Goal: Task Accomplishment & Management: Manage account settings

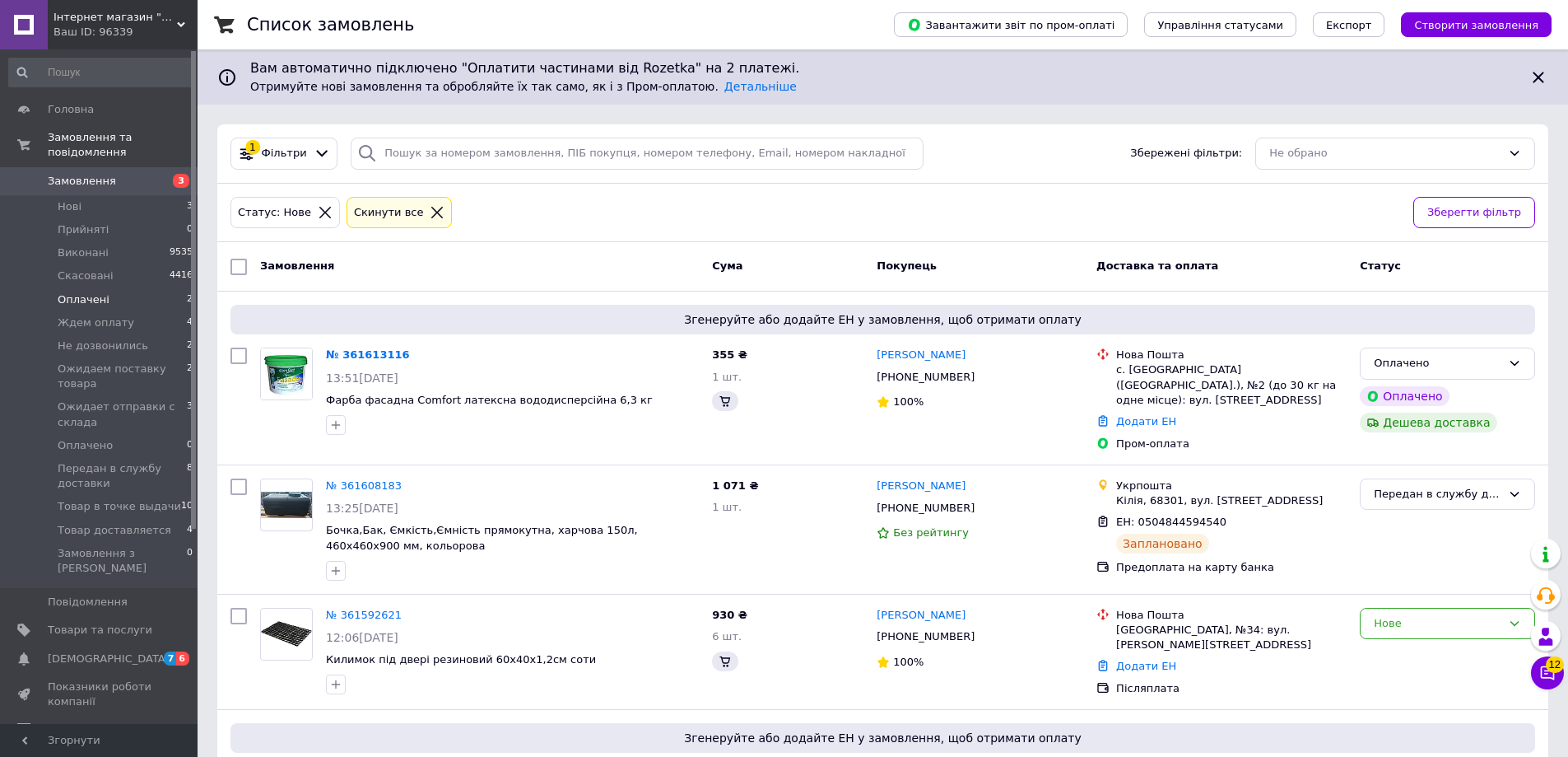
scroll to position [330, 0]
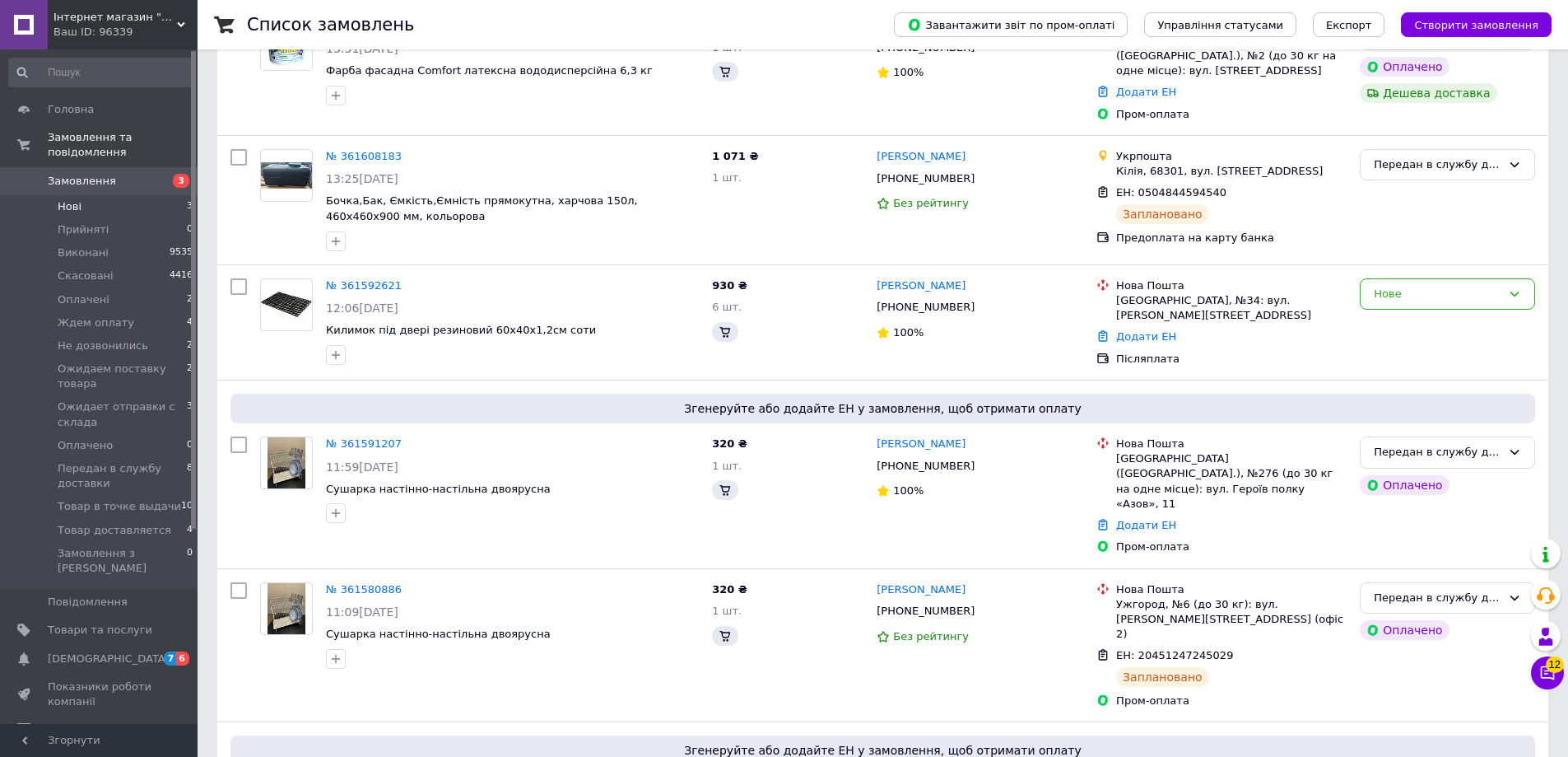
click at [125, 197] on li "Нові 3" at bounding box center [101, 206] width 203 height 23
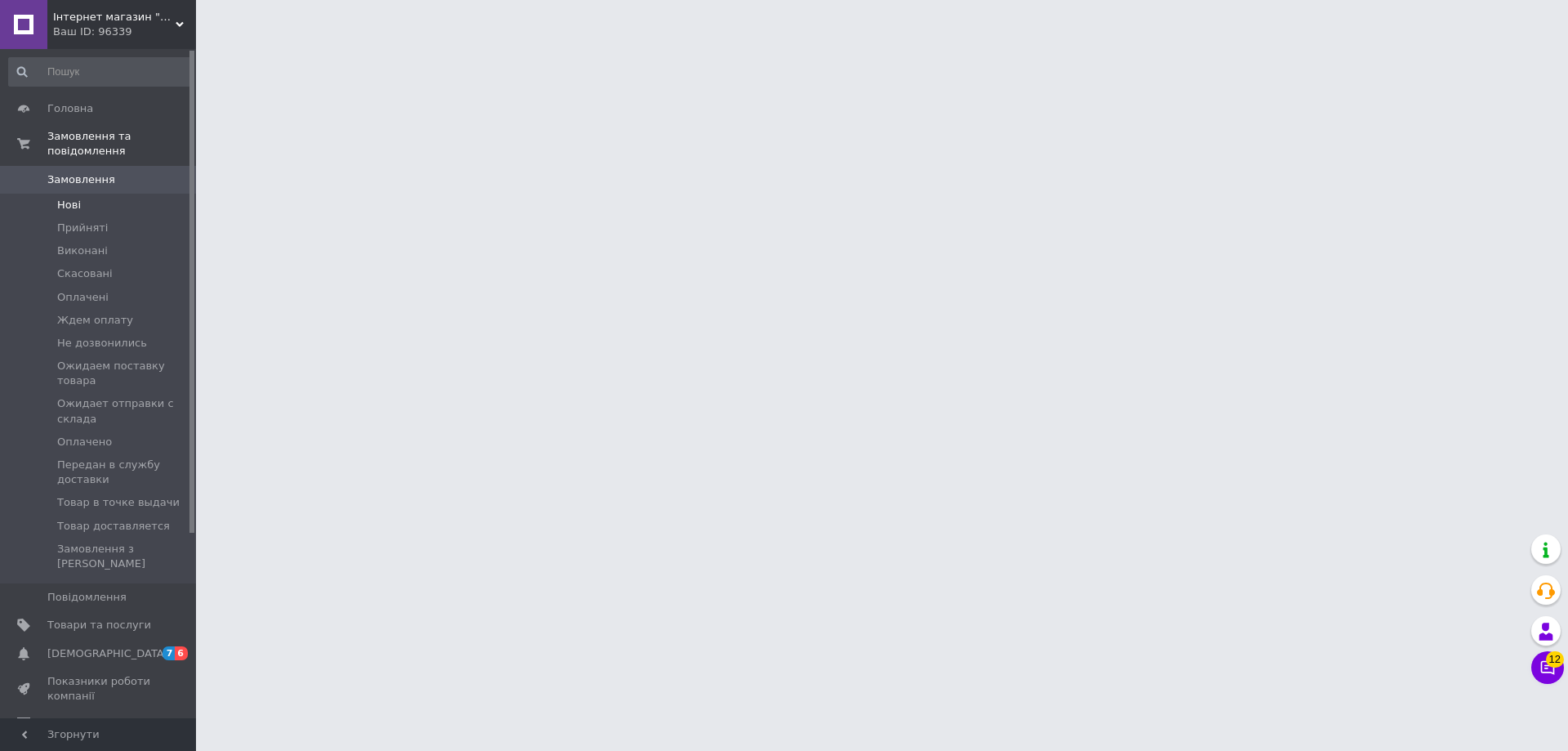
click at [119, 194] on li "Нові" at bounding box center [101, 204] width 201 height 22
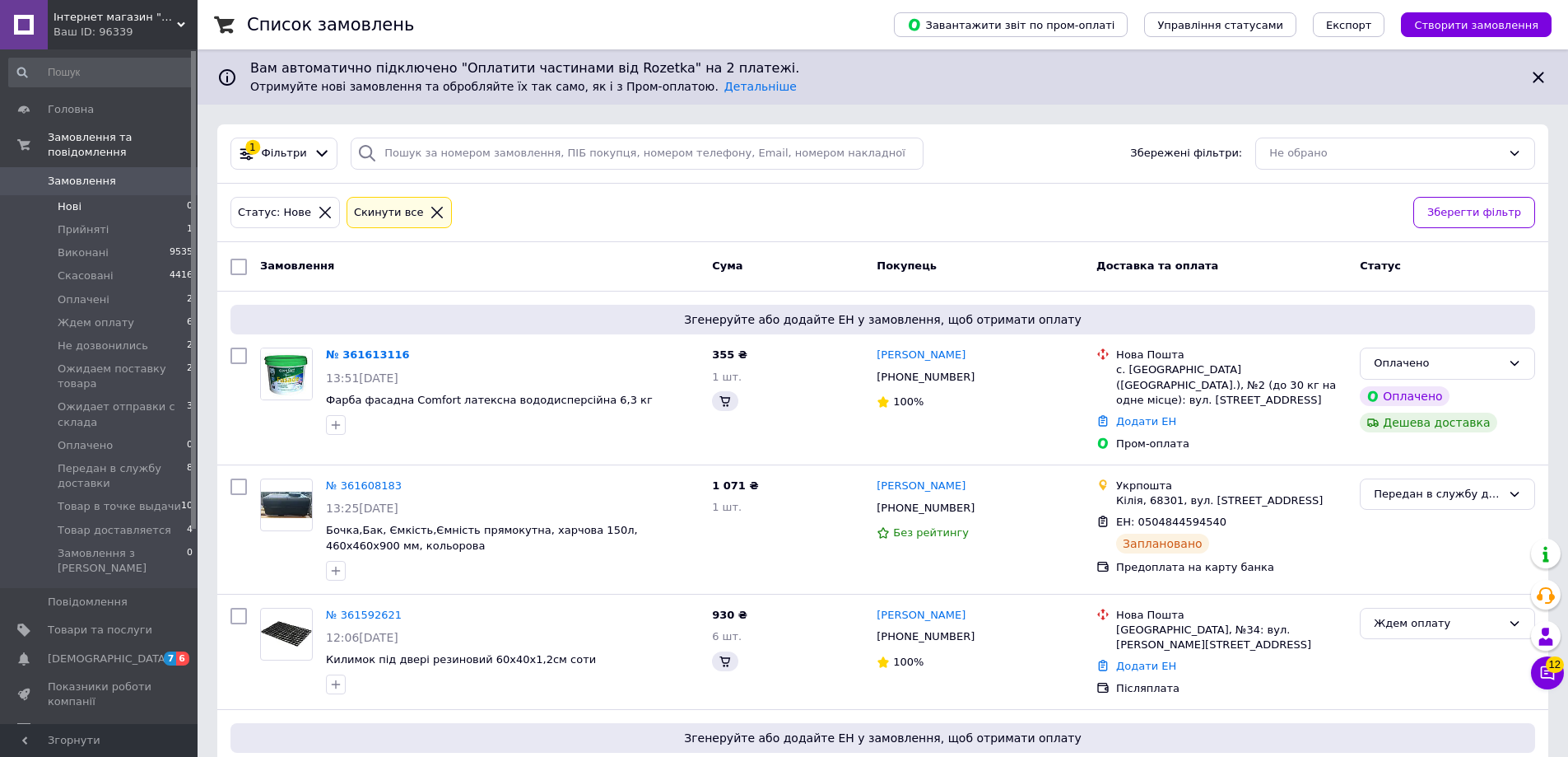
click at [122, 196] on li "Нові 0" at bounding box center [101, 206] width 203 height 23
click at [375, 353] on link "№ 361613116" at bounding box center [368, 355] width 84 height 13
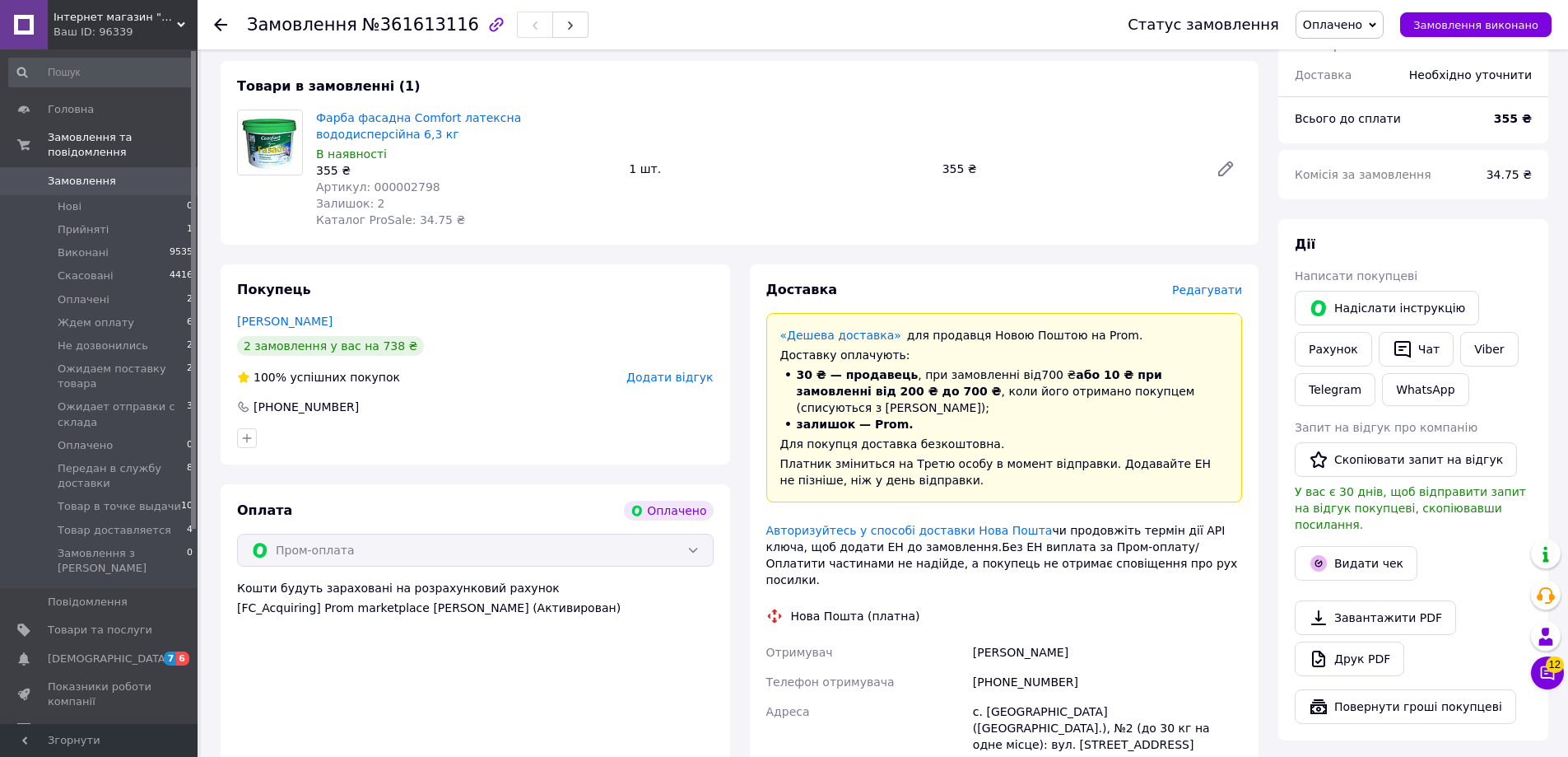
scroll to position [493, 0]
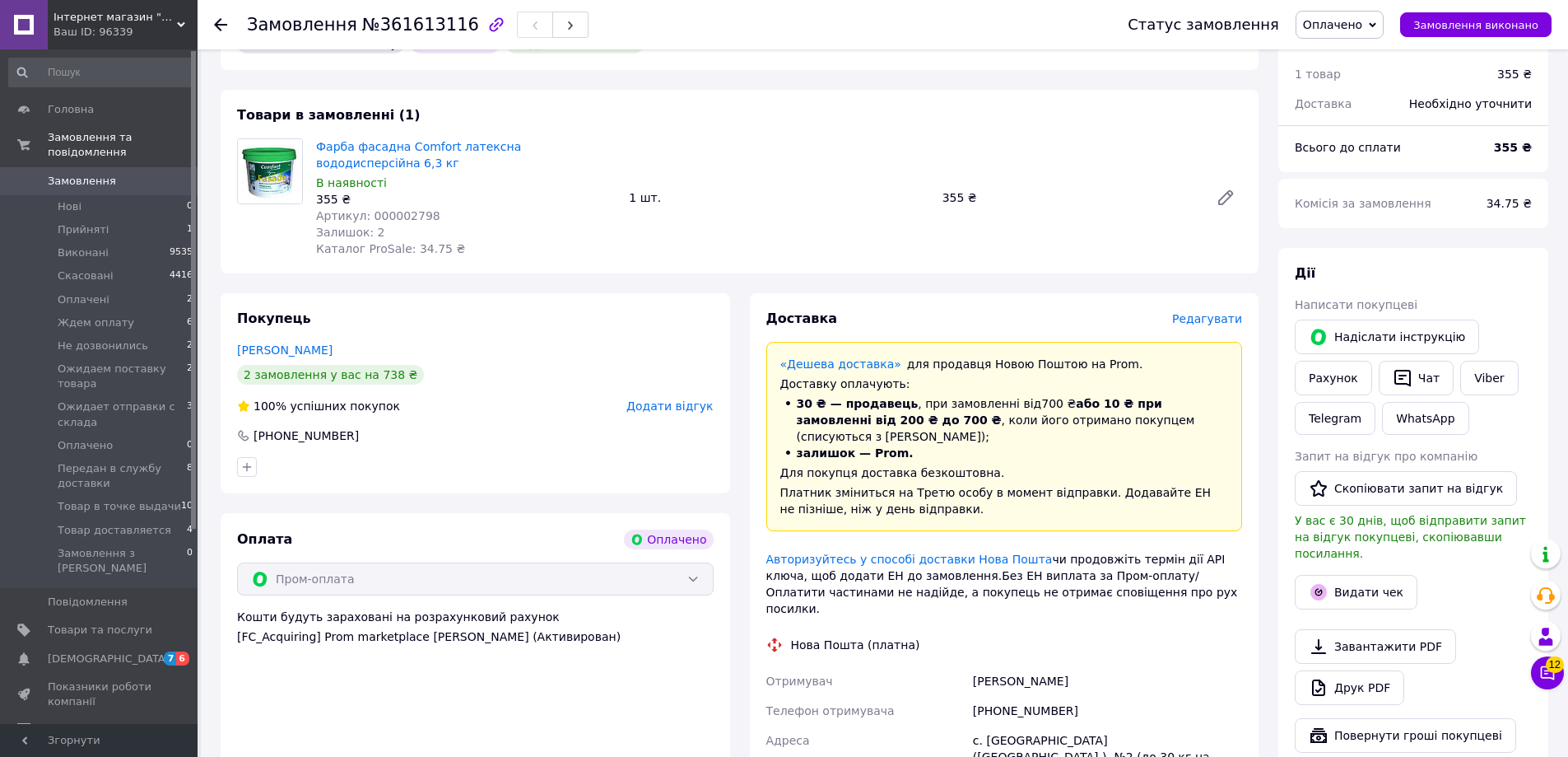
click at [1376, 24] on icon at bounding box center [1372, 25] width 7 height 7
click at [1378, 125] on li "Ожидает отправки с склада" at bounding box center [1384, 123] width 177 height 24
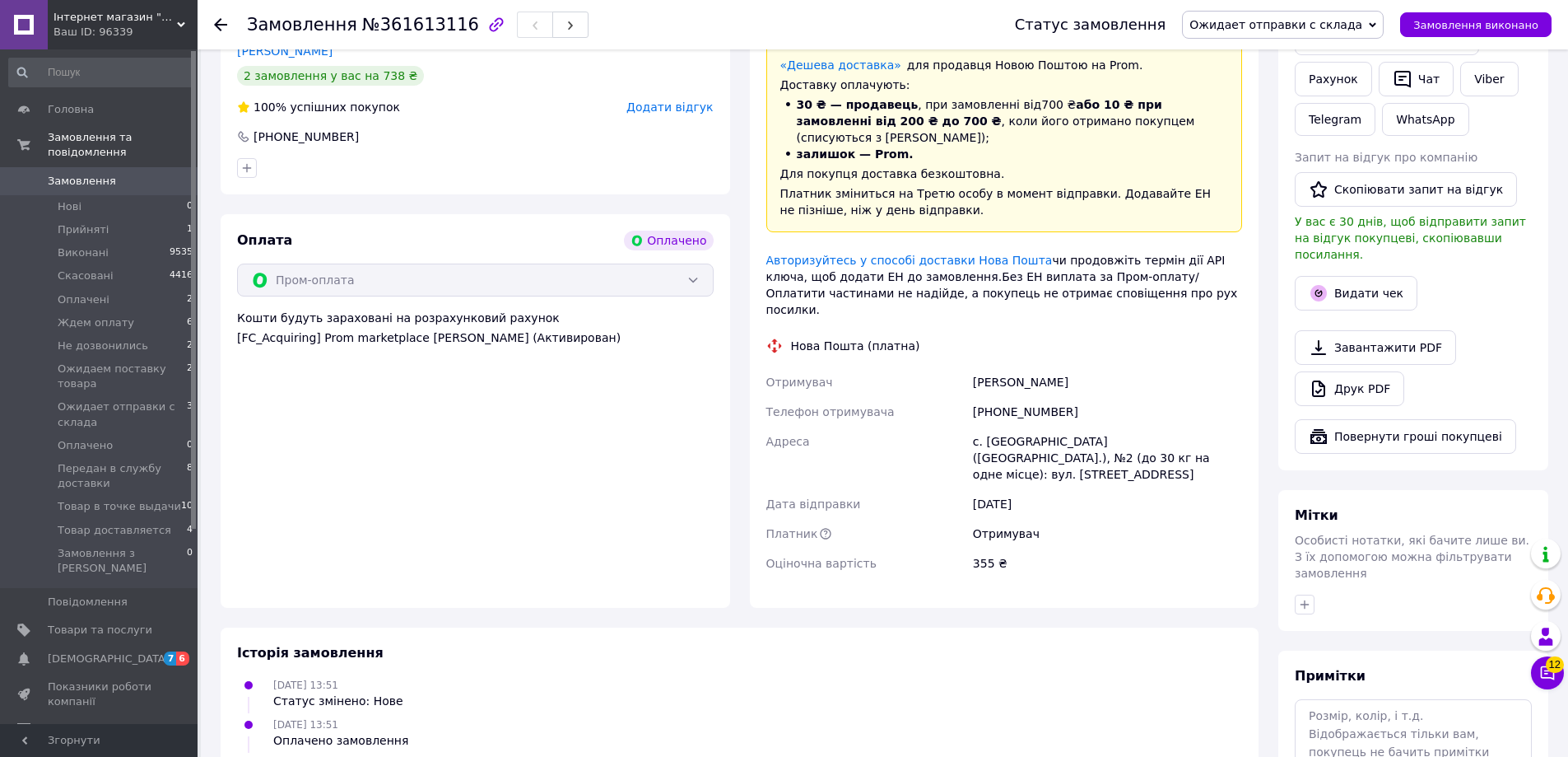
scroll to position [875, 0]
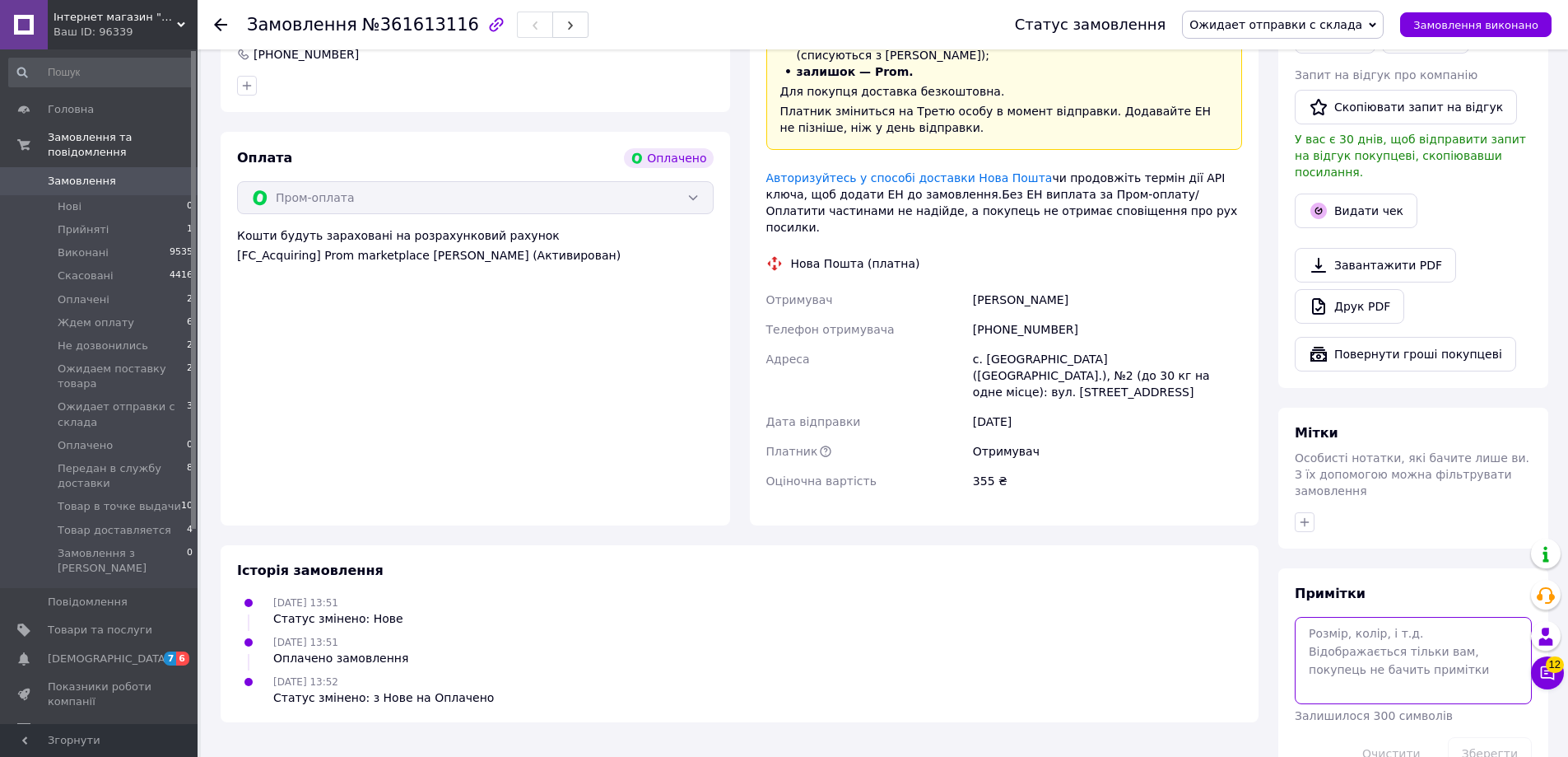
click at [1317, 617] on textarea at bounding box center [1413, 660] width 237 height 87
type textarea "ЕИ отправка с понедылка"
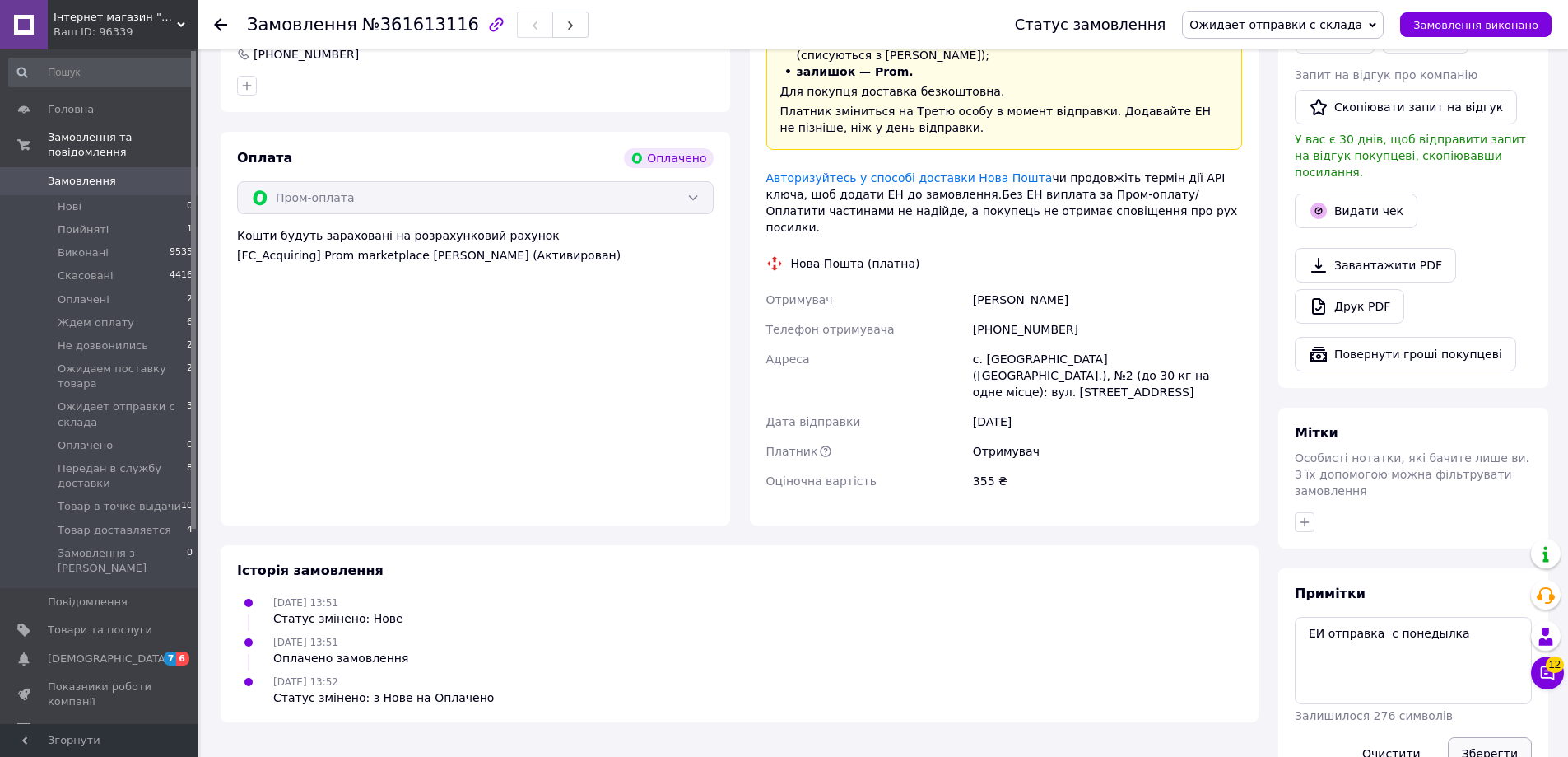
click at [1496, 737] on button "Зберегти" at bounding box center [1489, 753] width 84 height 33
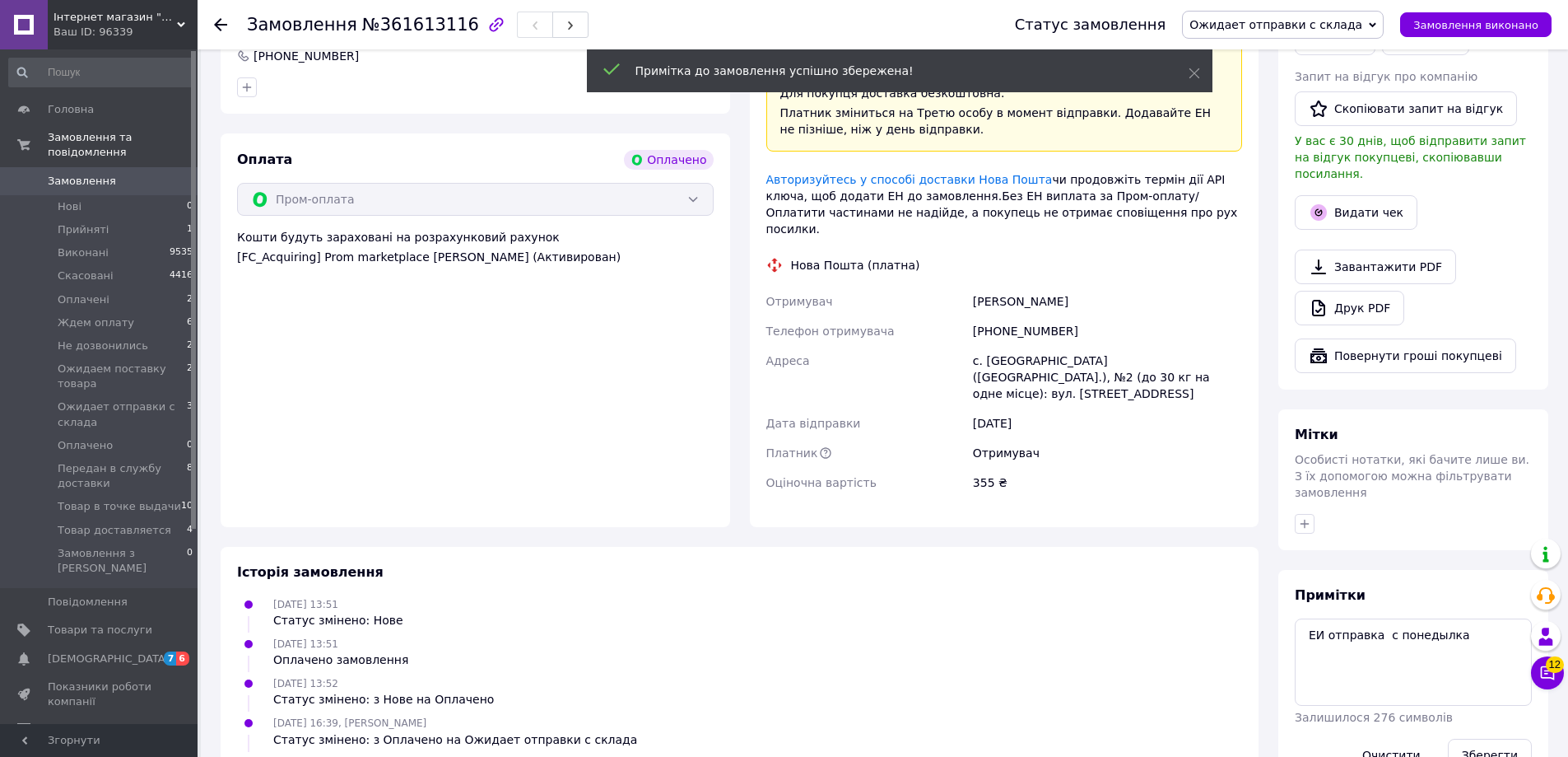
scroll to position [0, 0]
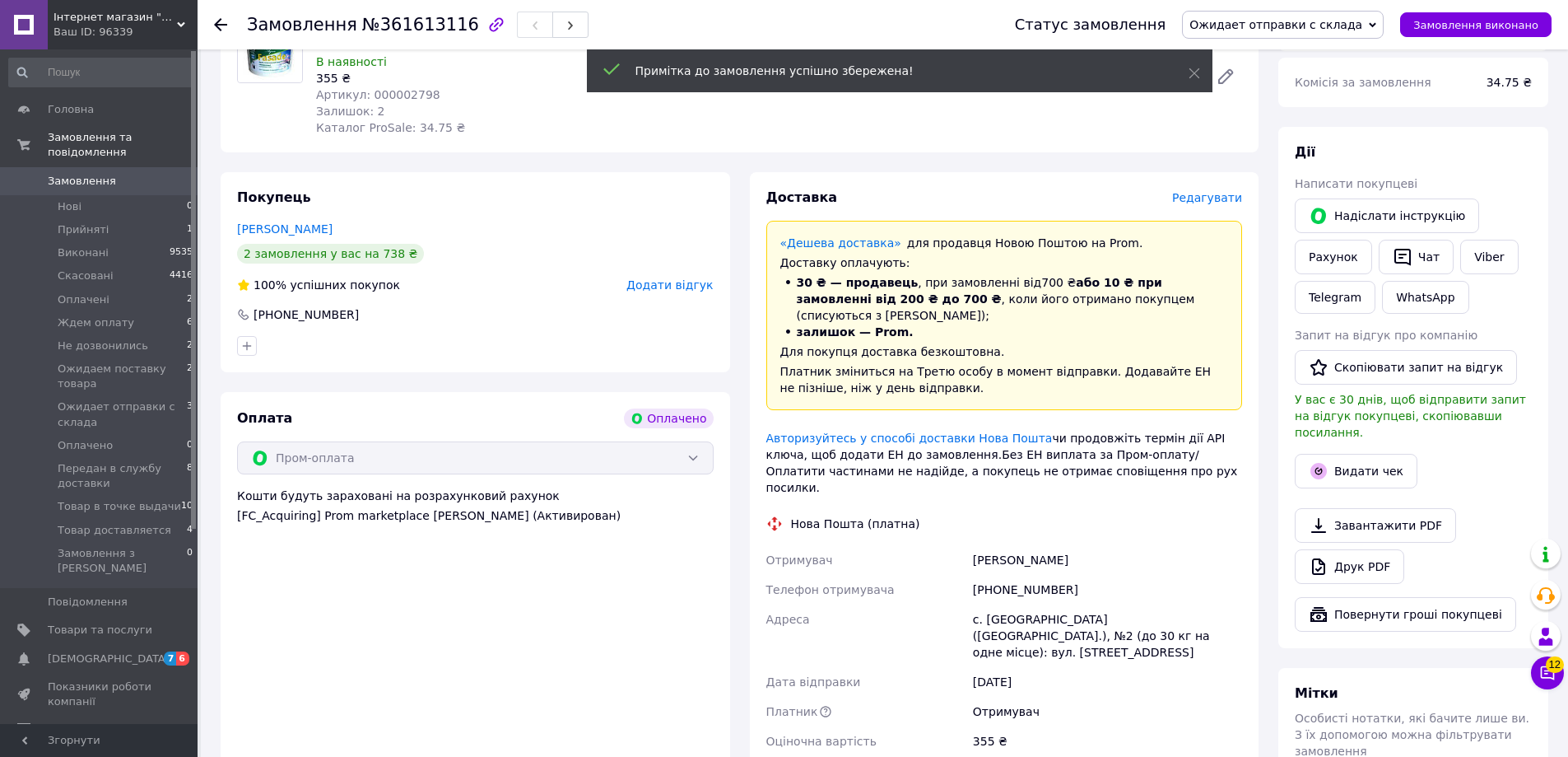
click at [221, 24] on use at bounding box center [220, 24] width 14 height 14
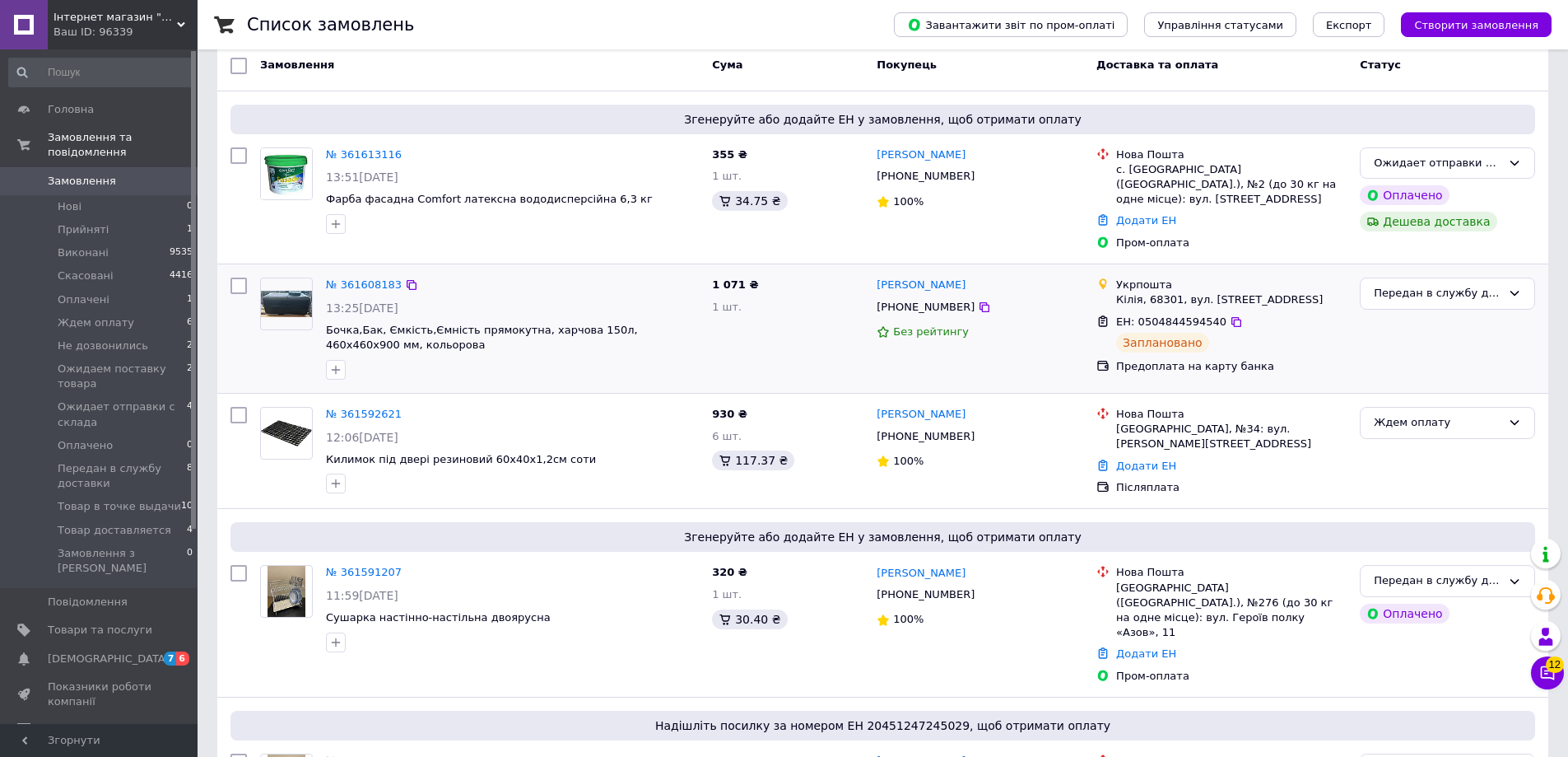
scroll to position [247, 0]
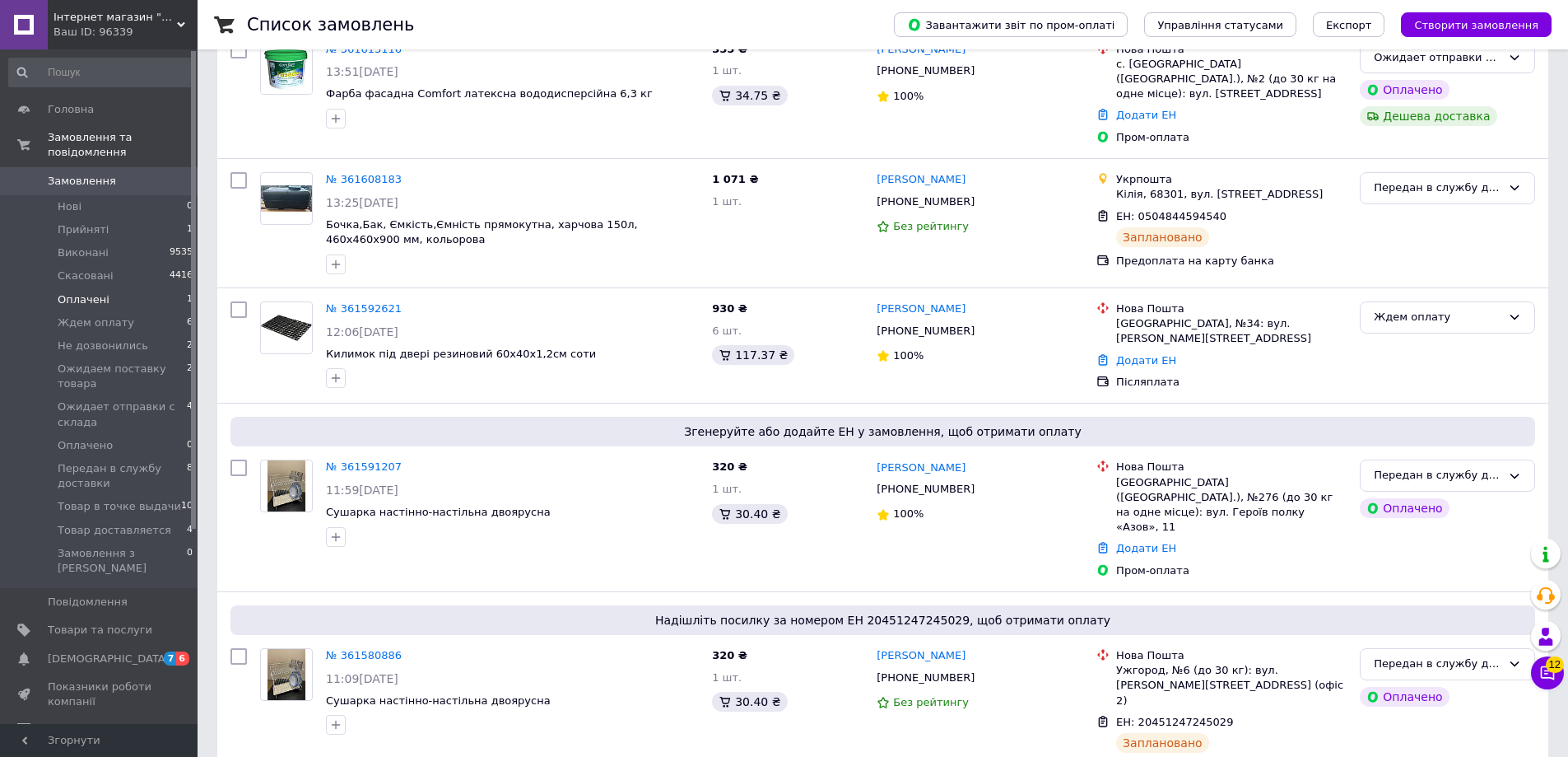
click at [127, 292] on li "Оплачені 1" at bounding box center [101, 299] width 203 height 23
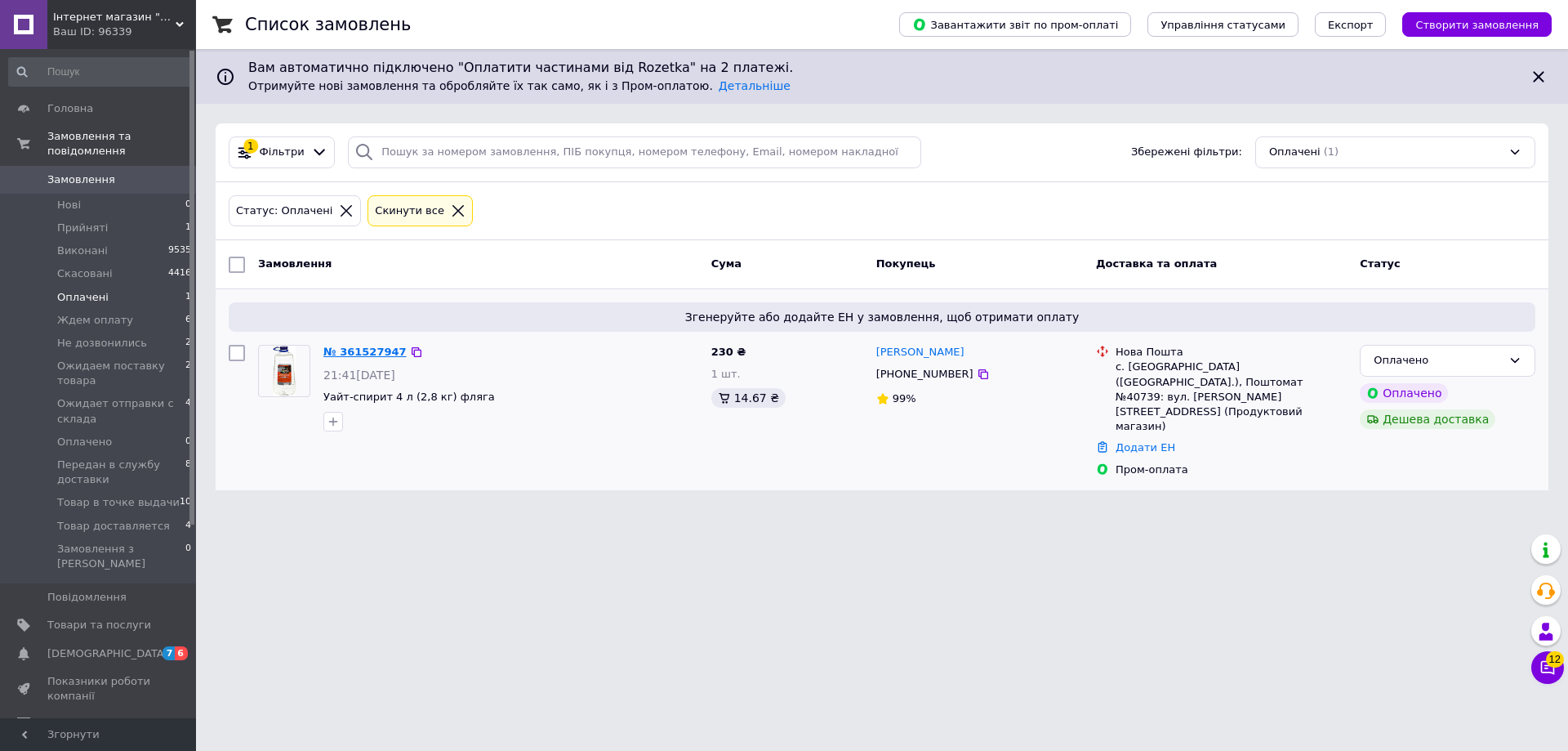
click at [351, 353] on link "№ 361527947" at bounding box center [365, 352] width 84 height 13
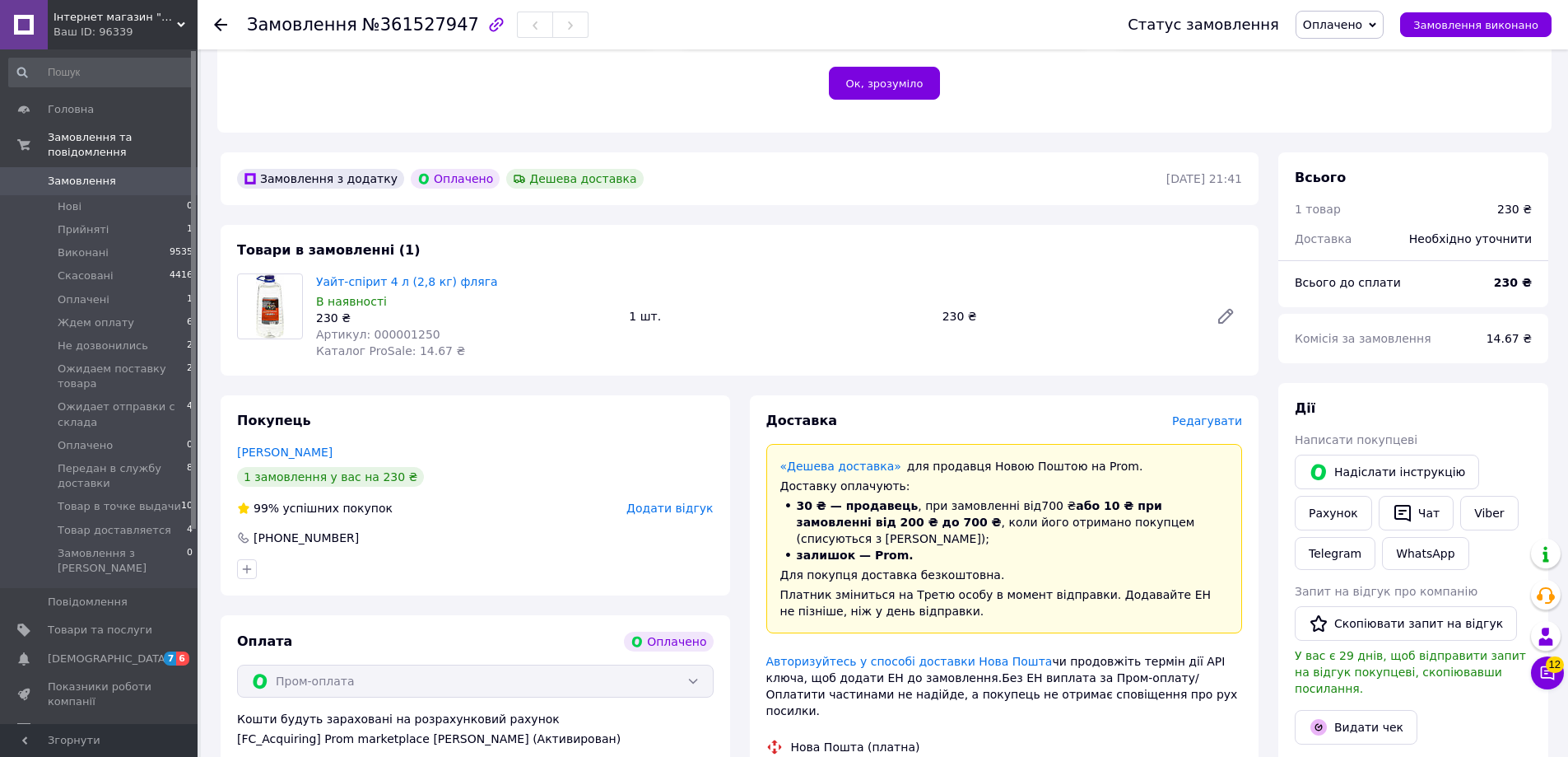
scroll to position [309, 0]
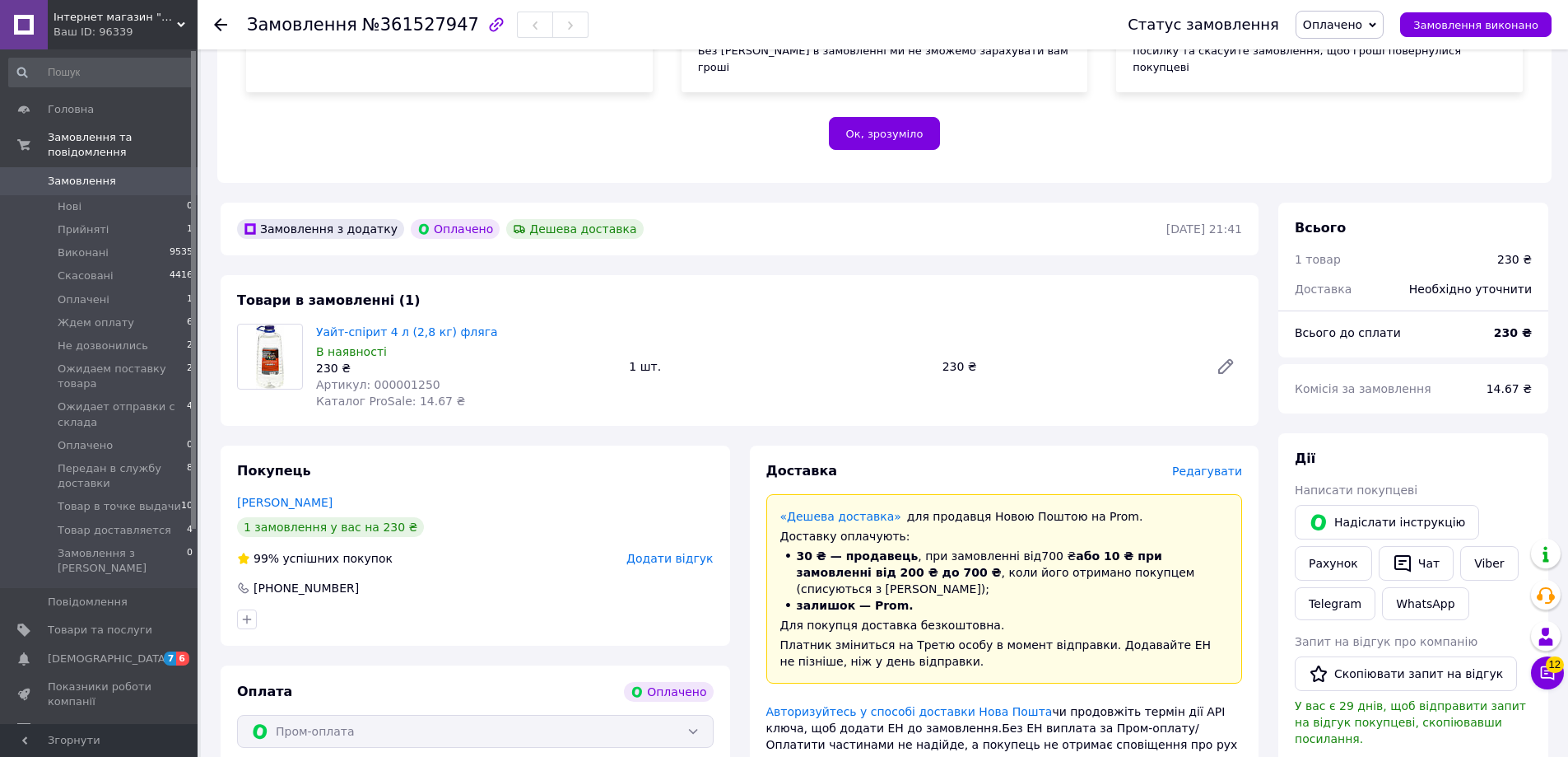
click at [1383, 23] on span "Оплачено" at bounding box center [1339, 24] width 88 height 28
click at [1410, 84] on li "Ожидает отправки с склада" at bounding box center [1384, 89] width 177 height 24
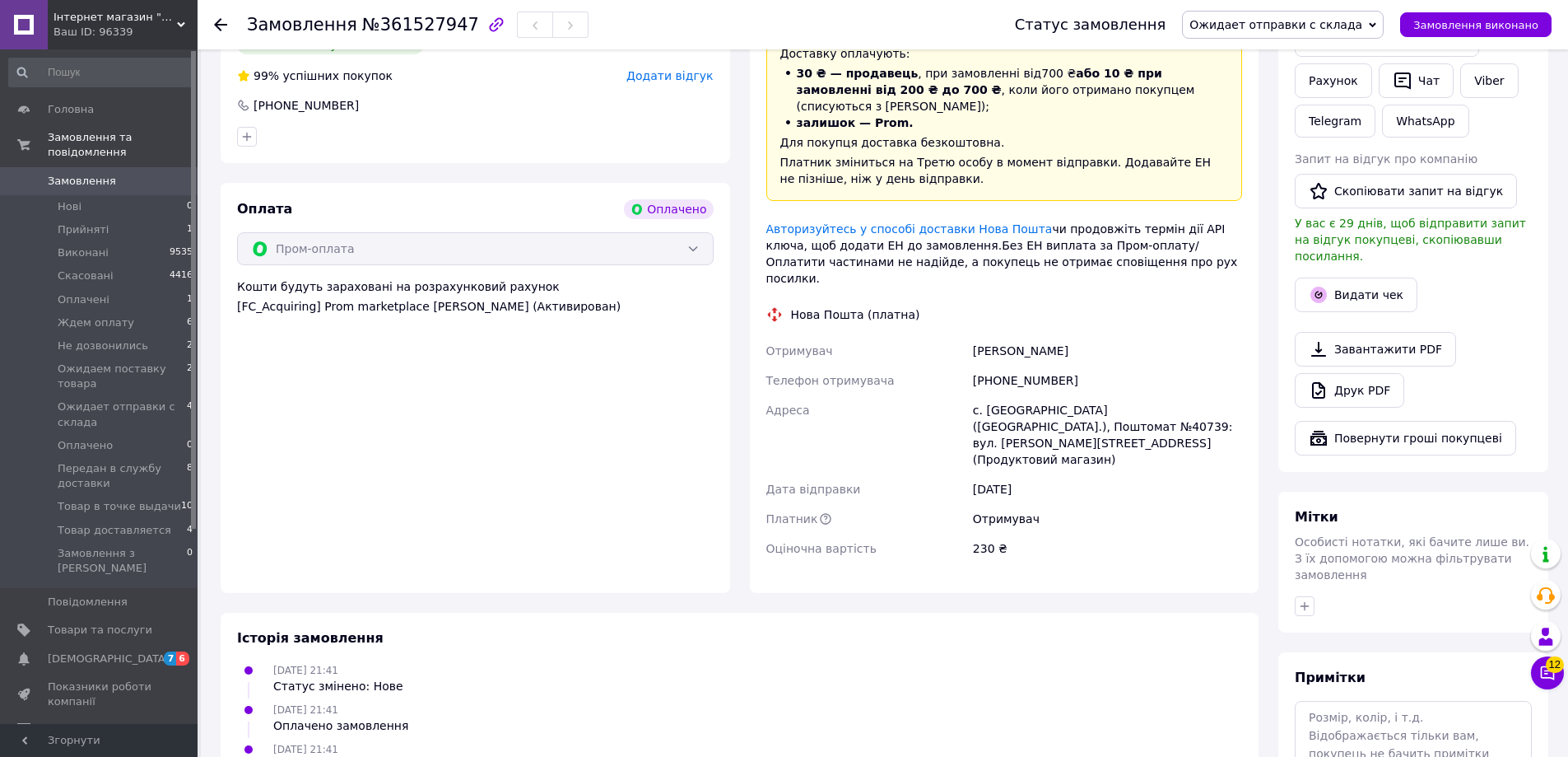
scroll to position [875, 0]
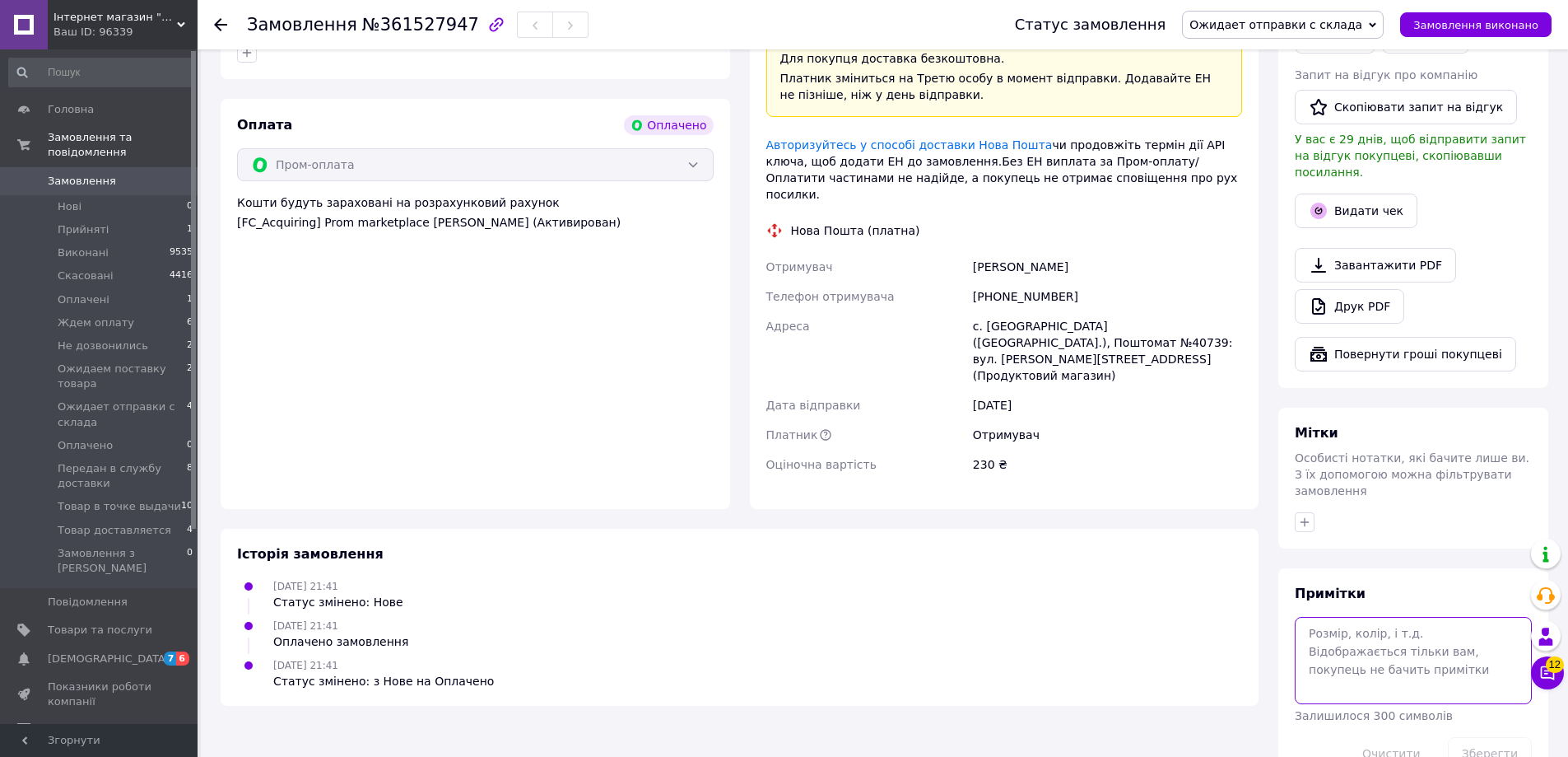
click at [1409, 617] on textarea at bounding box center [1413, 660] width 237 height 87
click at [1427, 617] on textarea "ЕИ отправка с понедылка" at bounding box center [1413, 660] width 237 height 87
type textarea "ЕИ отправка с понедлка"
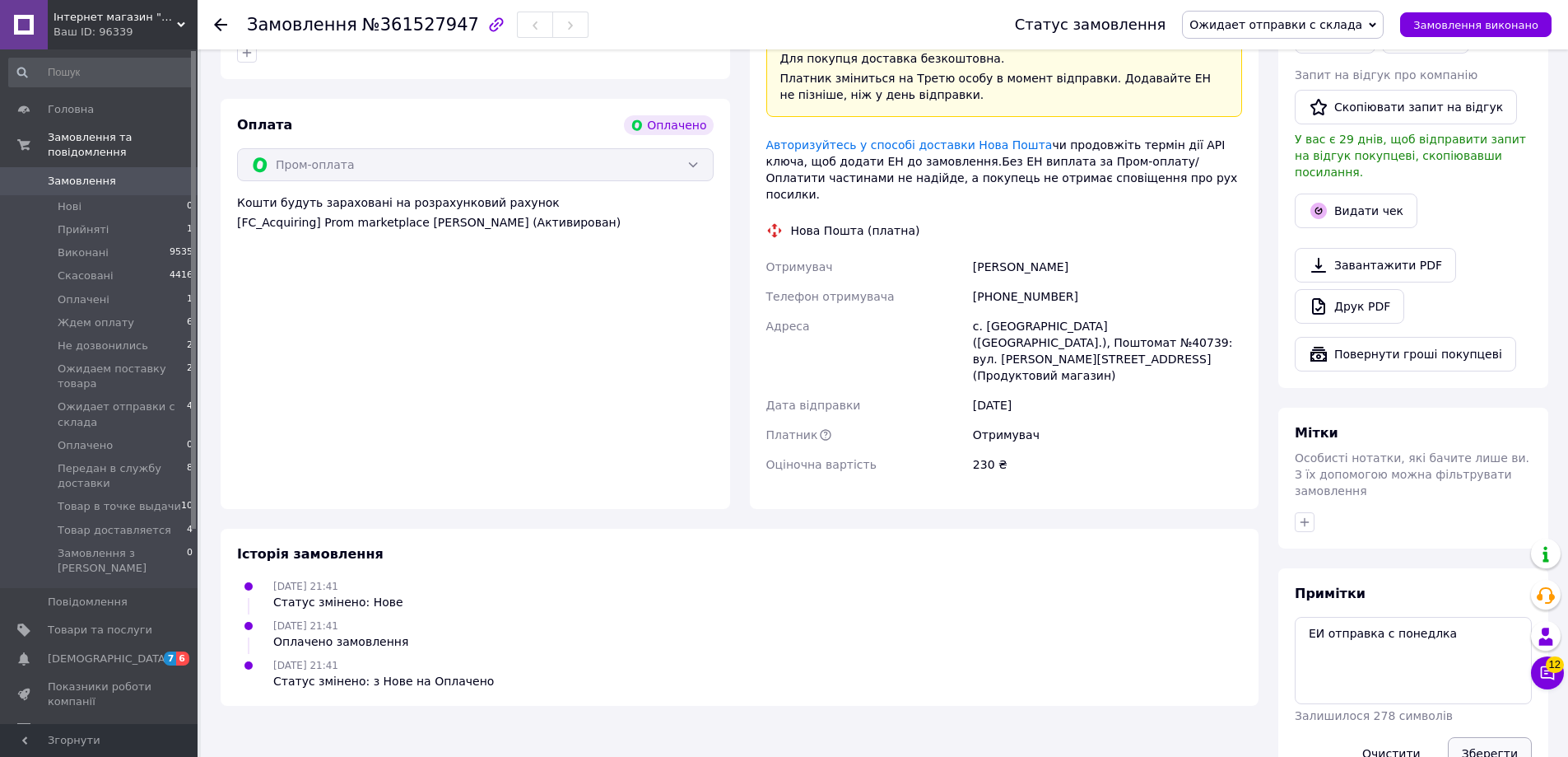
click at [1485, 737] on button "Зберегти" at bounding box center [1489, 753] width 84 height 33
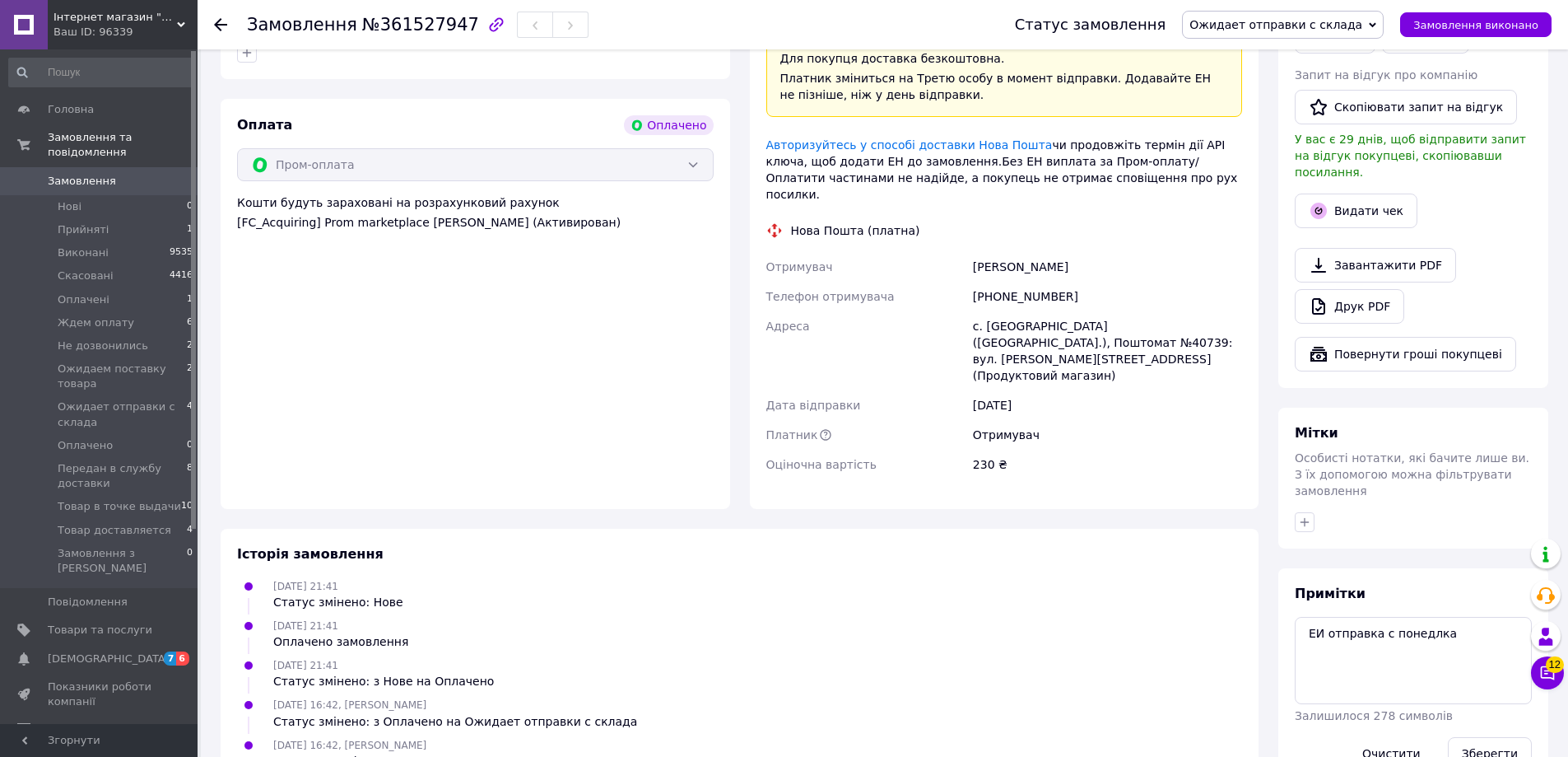
click at [216, 26] on use at bounding box center [220, 24] width 14 height 14
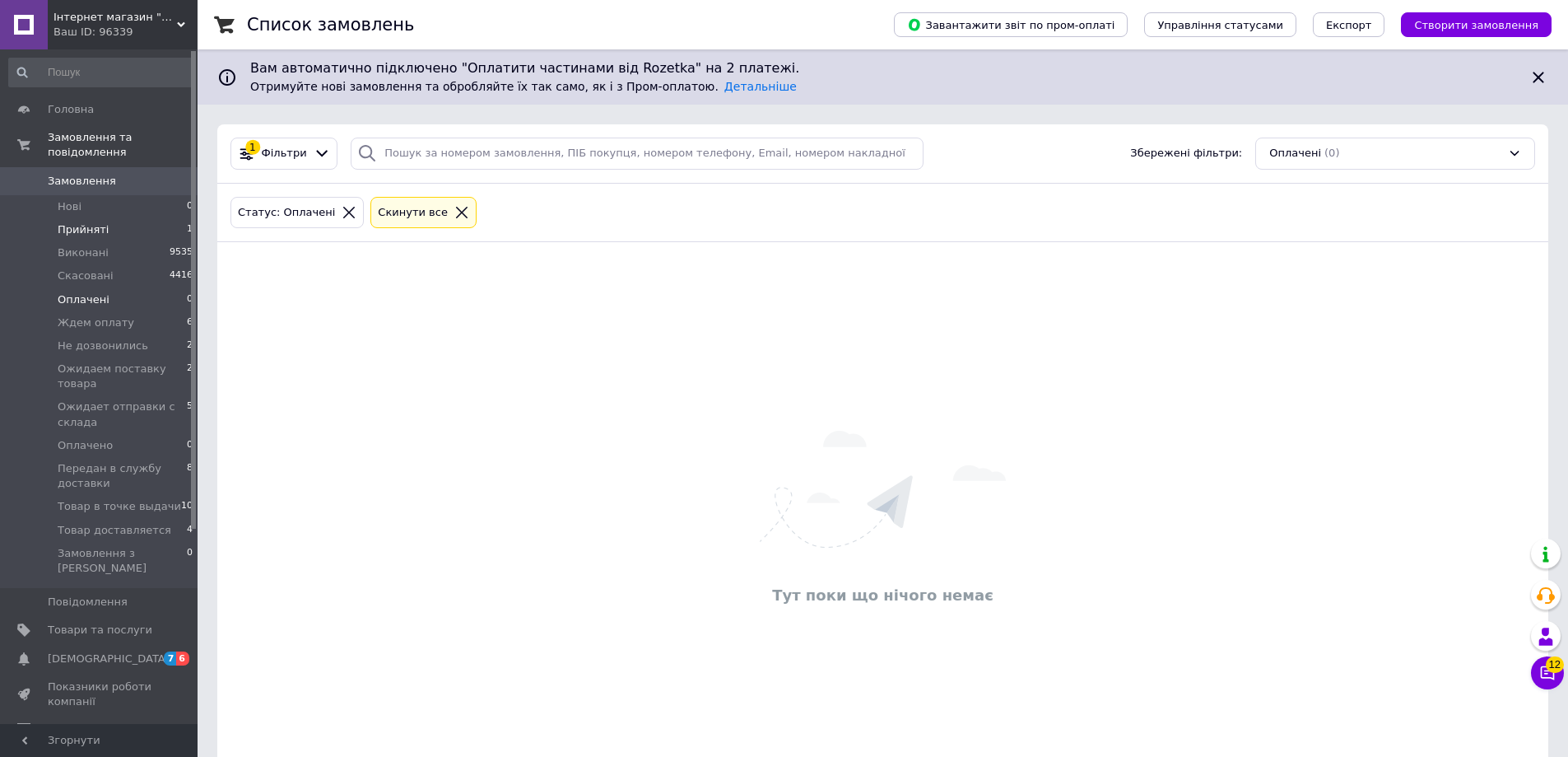
click at [149, 218] on li "Прийняті 1" at bounding box center [101, 229] width 203 height 23
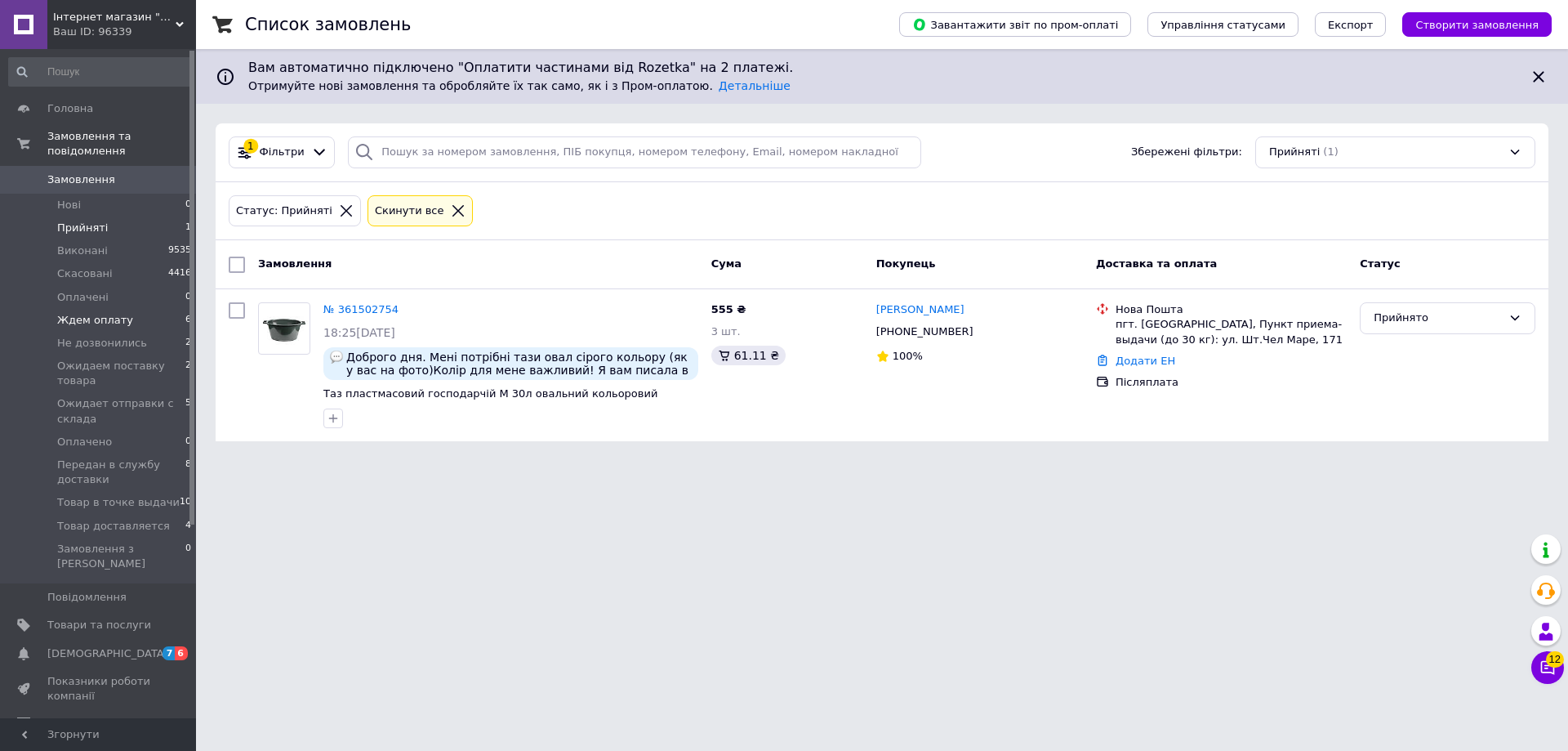
click at [121, 313] on span "Ждем оплату" at bounding box center [95, 320] width 76 height 14
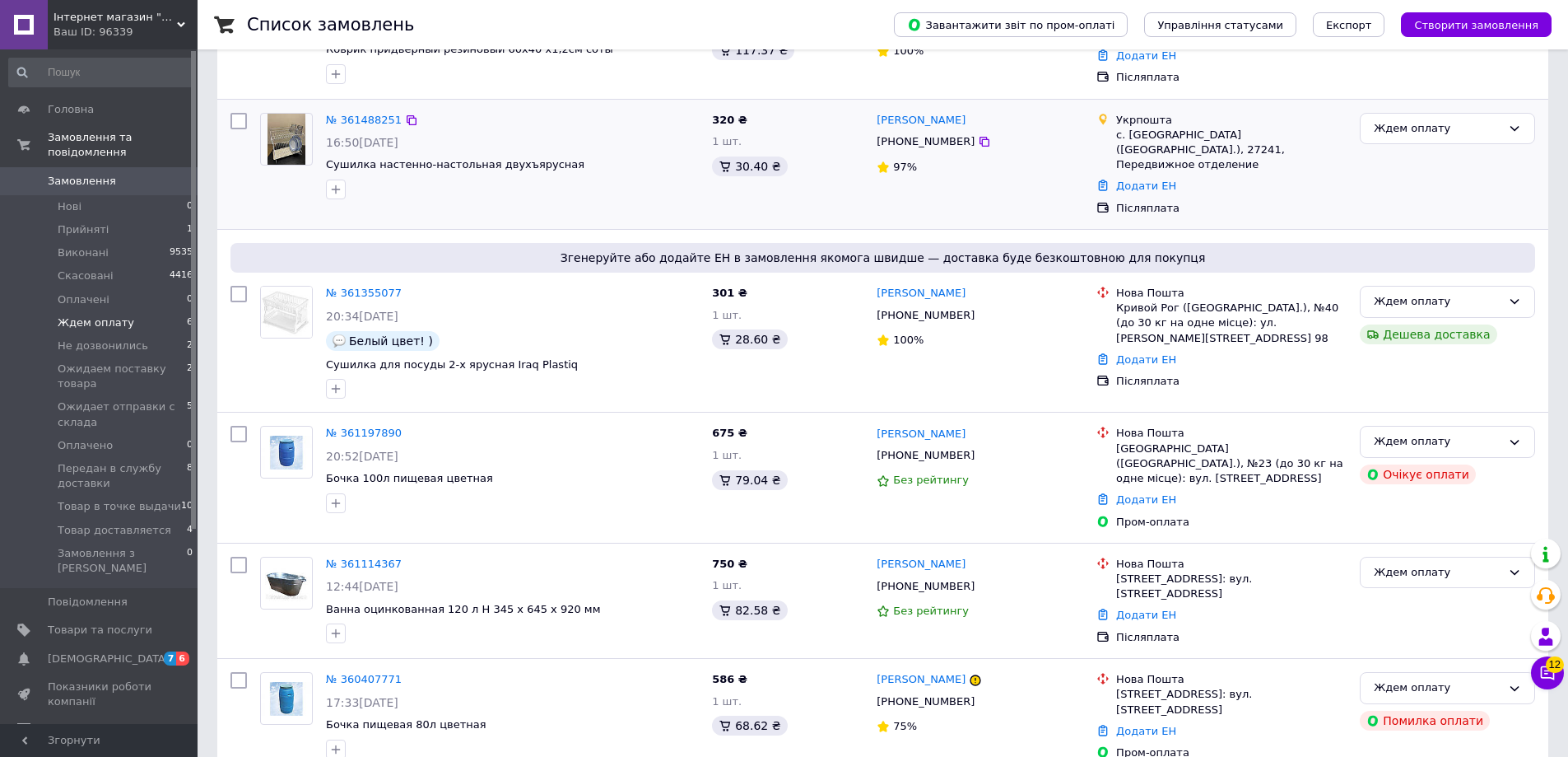
scroll to position [311, 0]
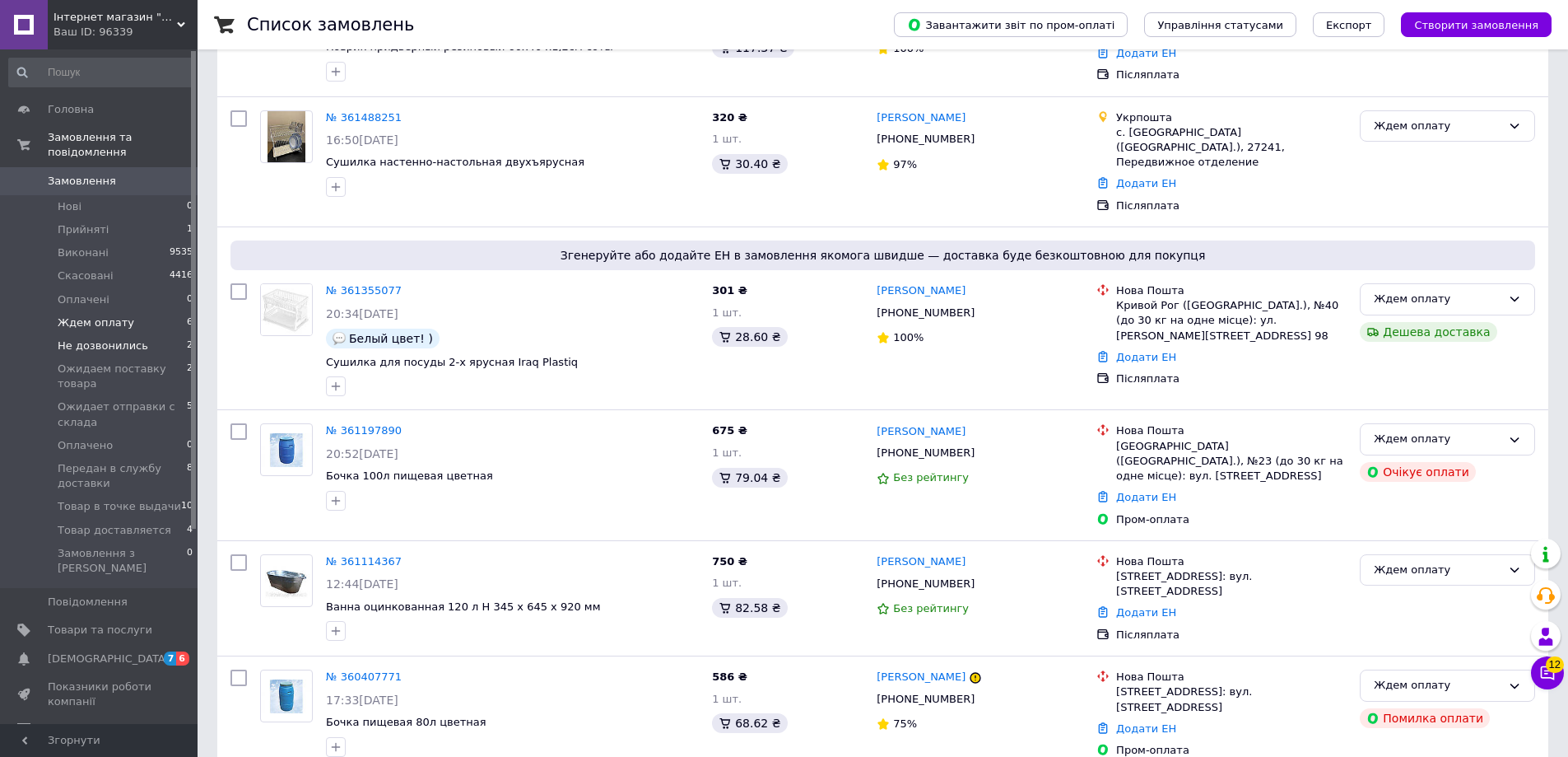
click at [124, 339] on span "Не дозвонились" at bounding box center [103, 346] width 91 height 14
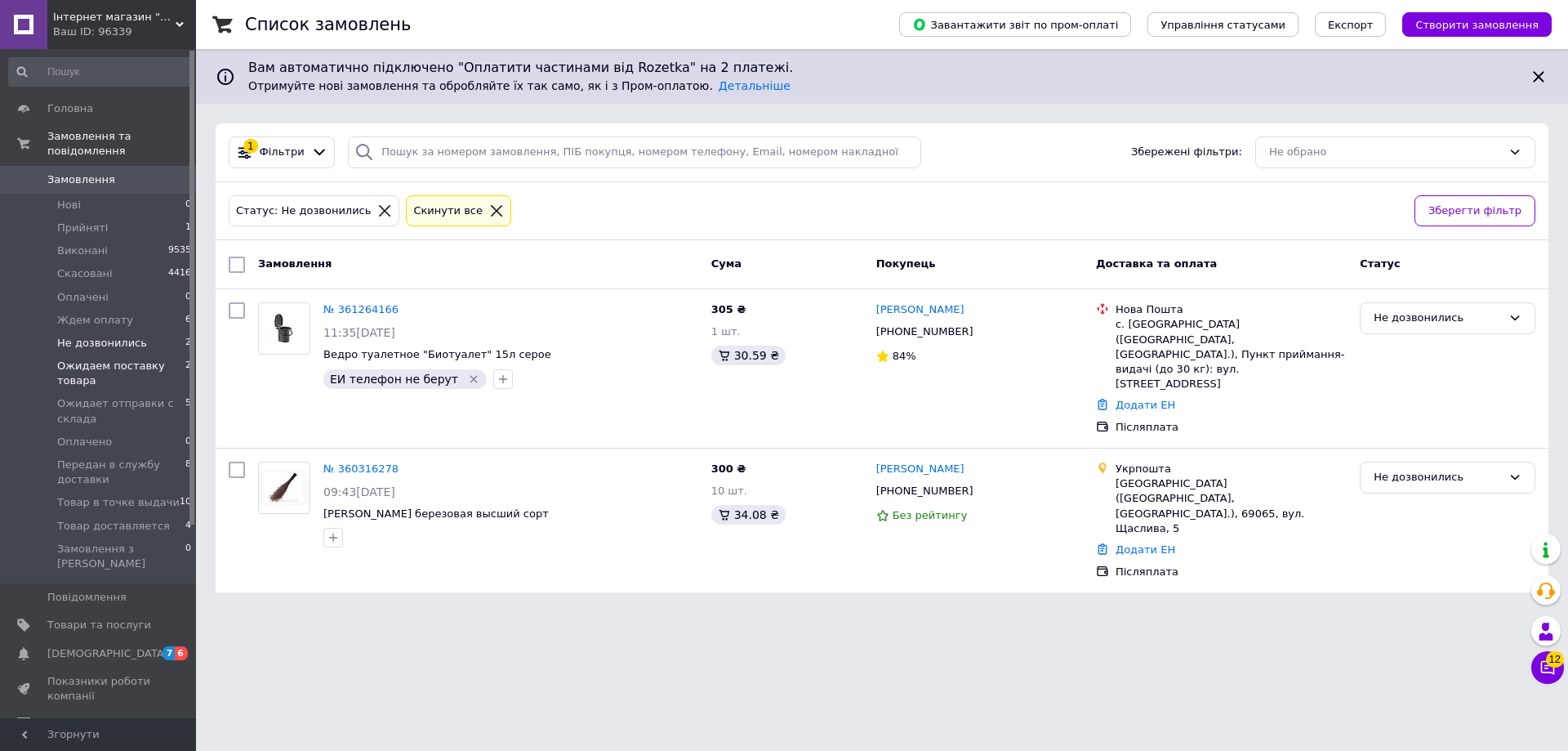
click at [145, 358] on span "Ожидаем поставку товара" at bounding box center [121, 373] width 128 height 30
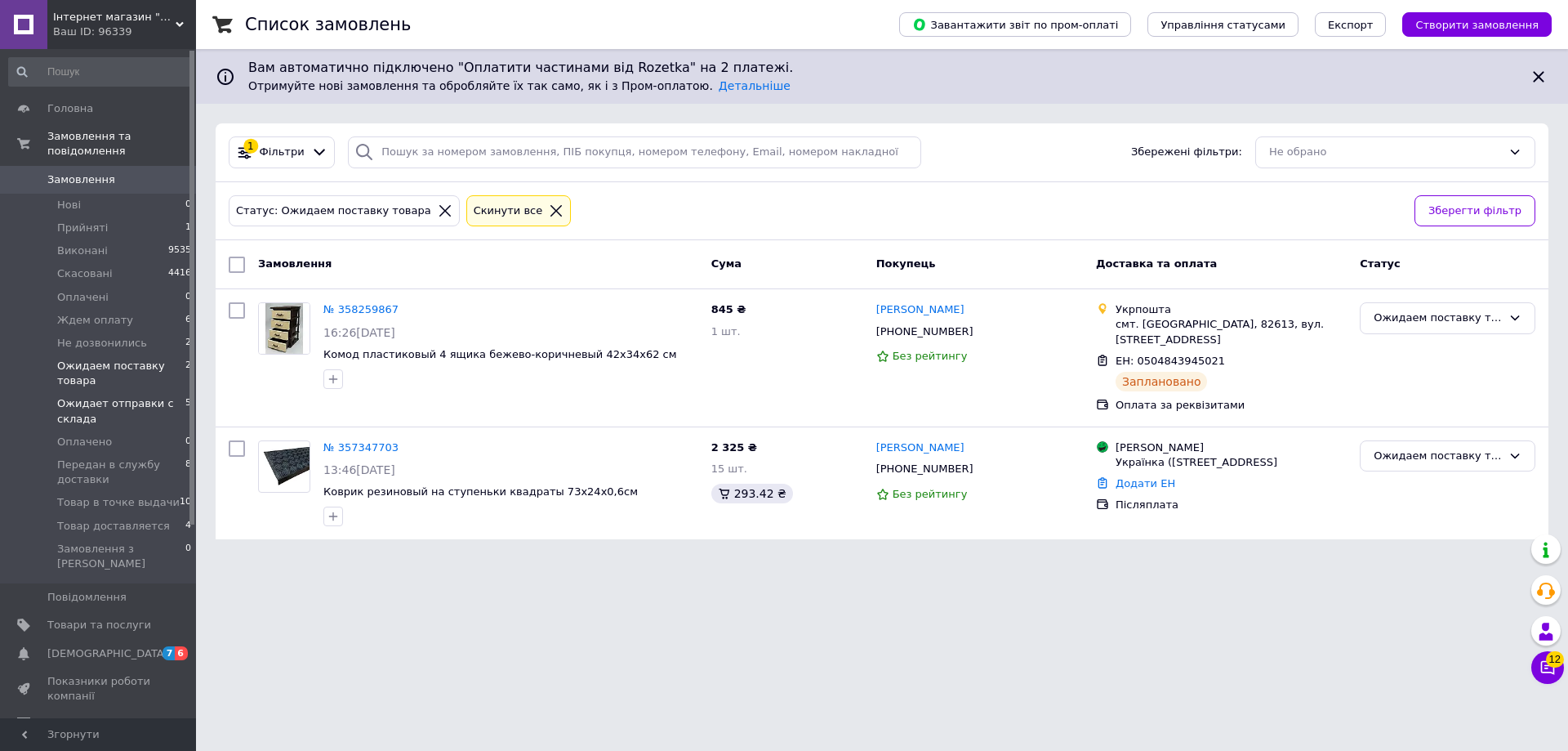
click at [138, 396] on span "Ожидает отправки с склада" at bounding box center [121, 411] width 128 height 30
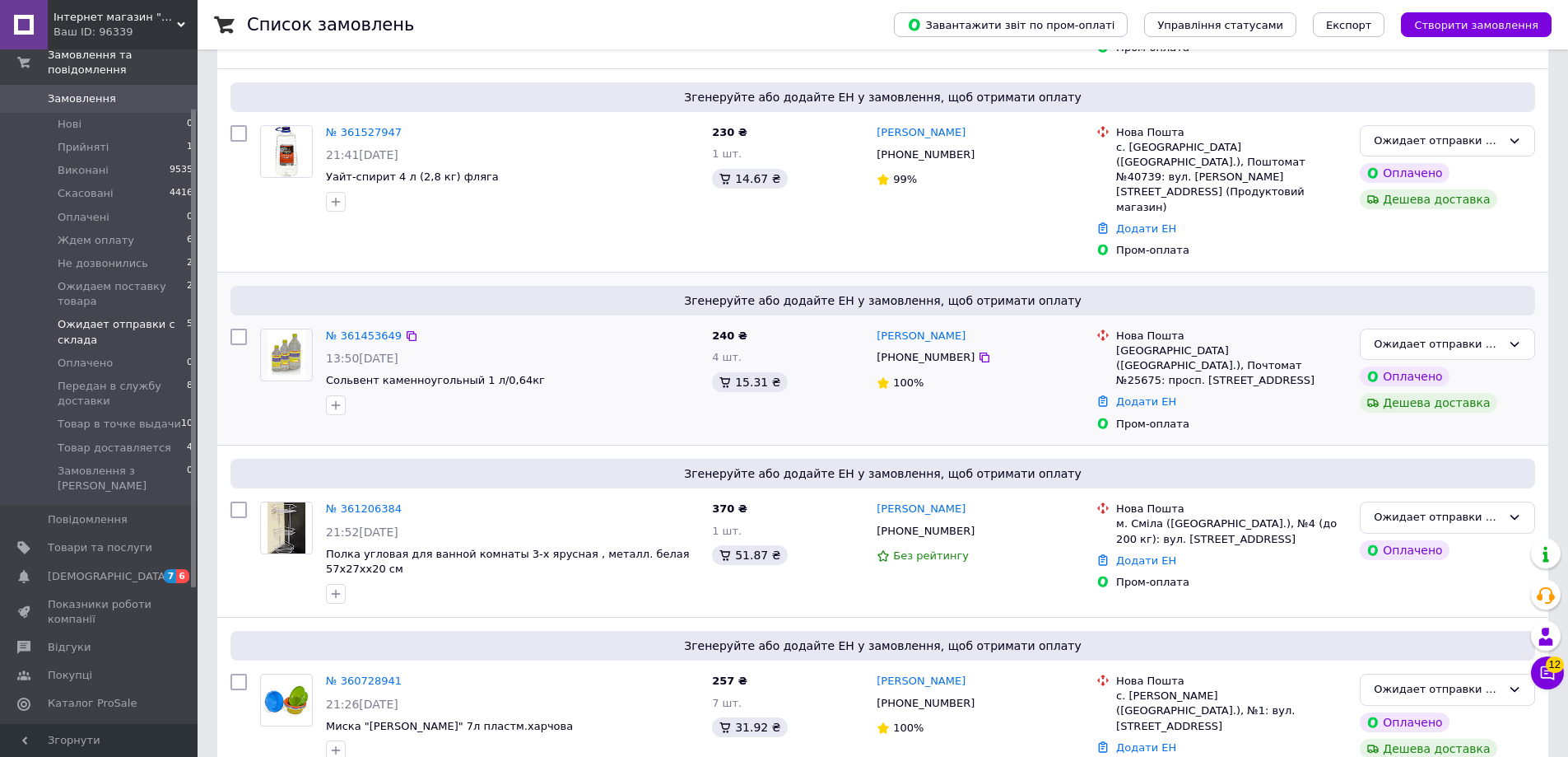
scroll to position [398, 0]
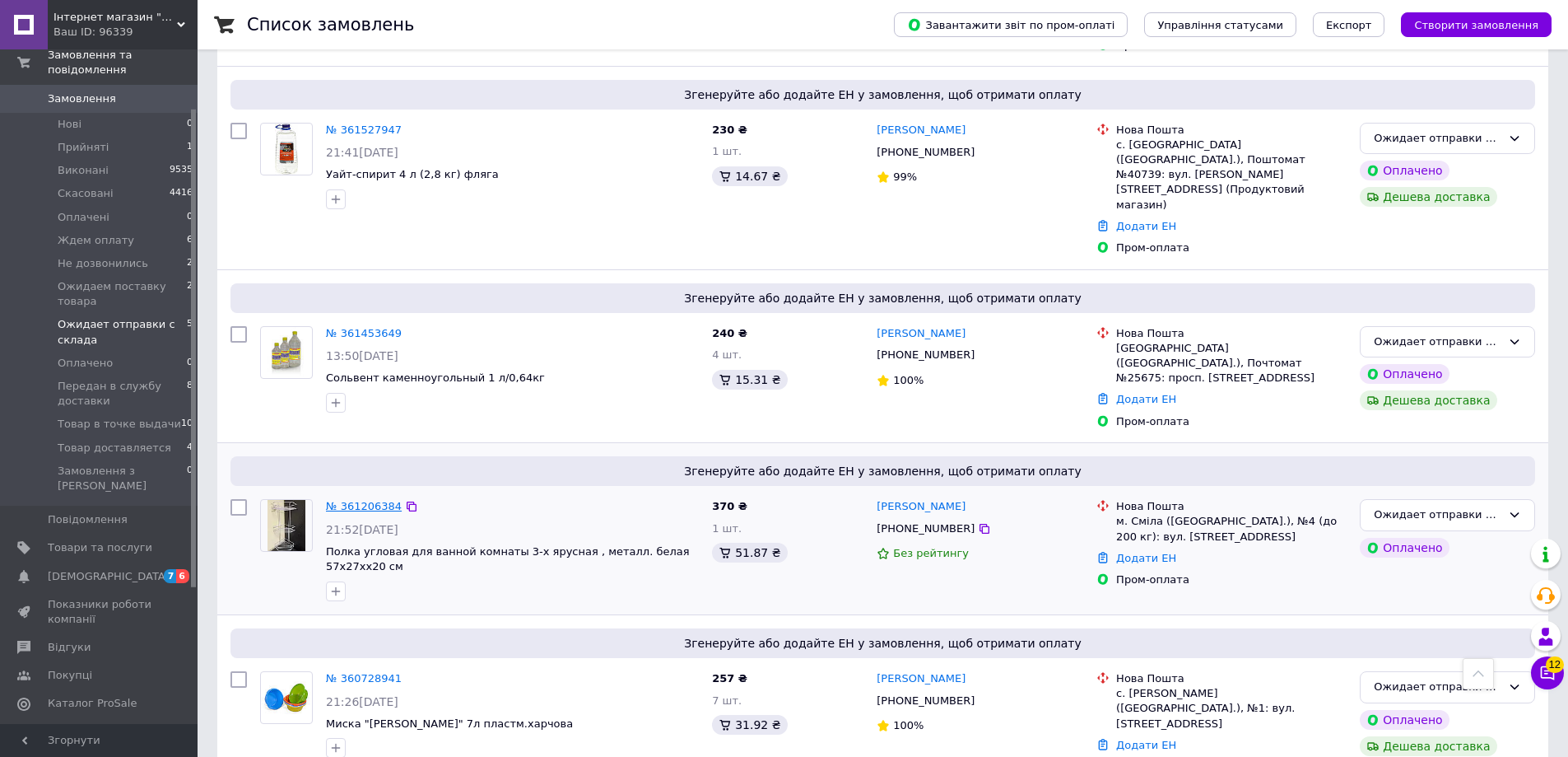
click at [387, 500] on link "№ 361206384" at bounding box center [364, 506] width 76 height 13
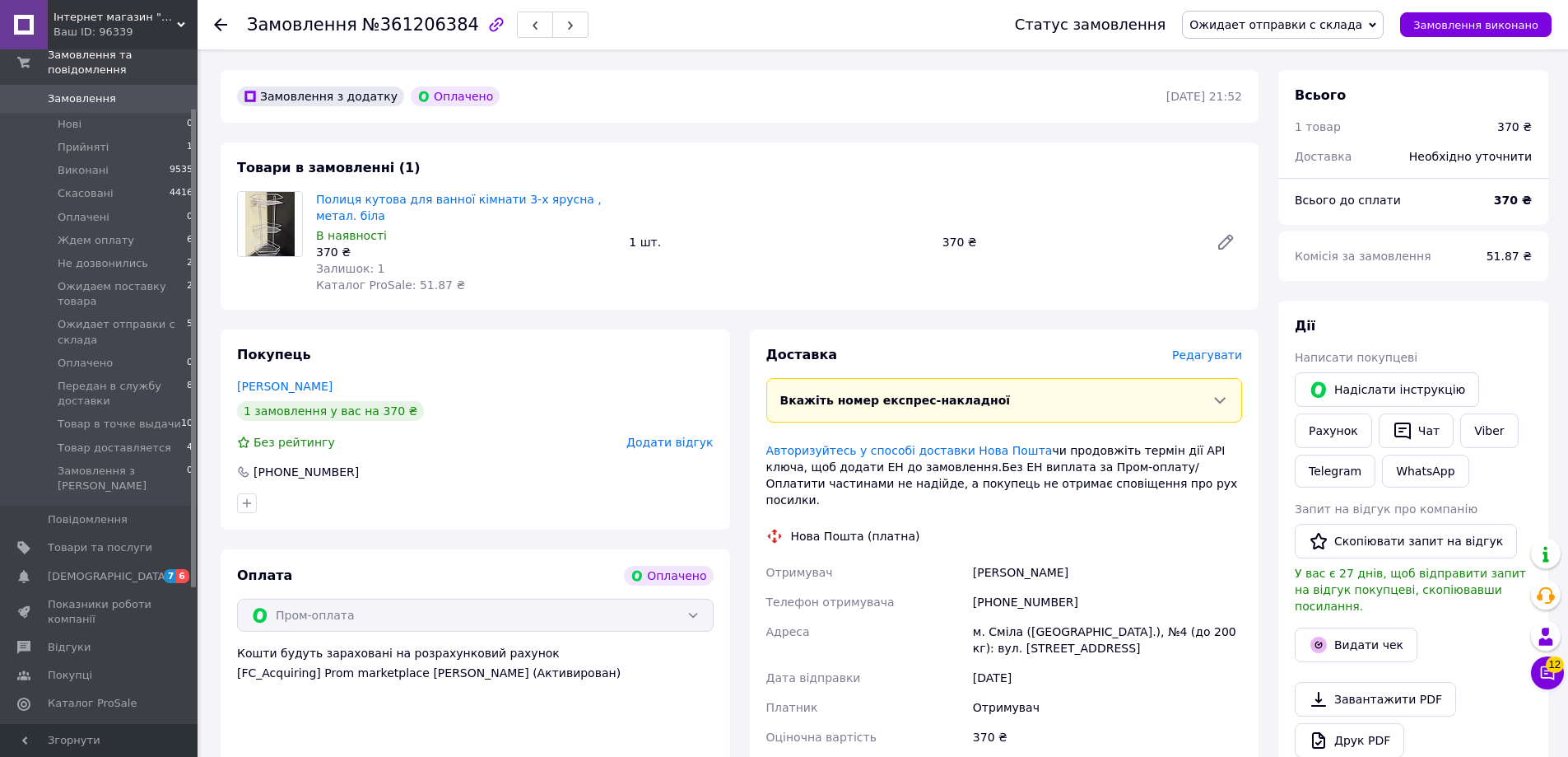
scroll to position [359, 0]
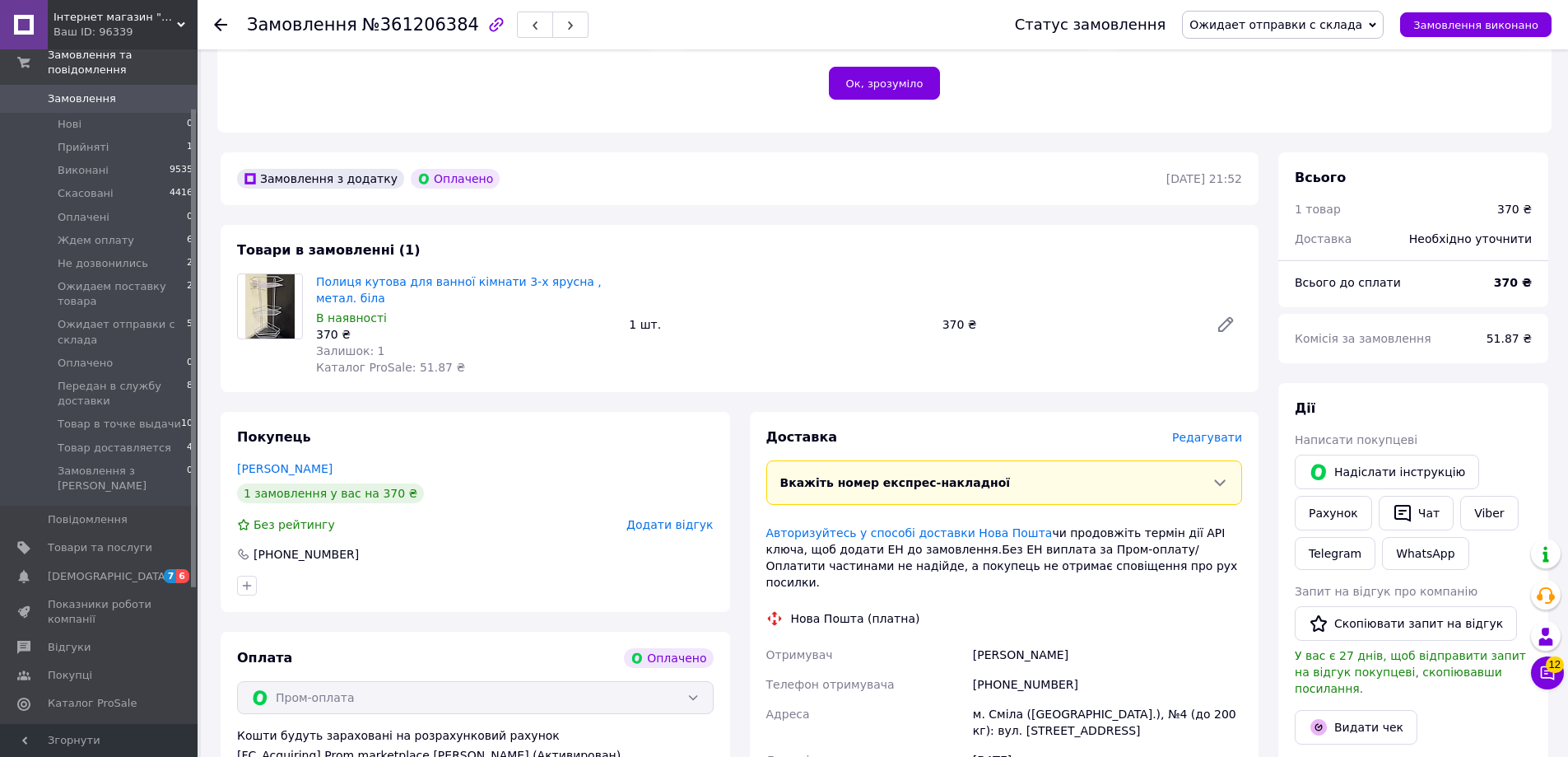
click at [222, 24] on use at bounding box center [220, 24] width 14 height 14
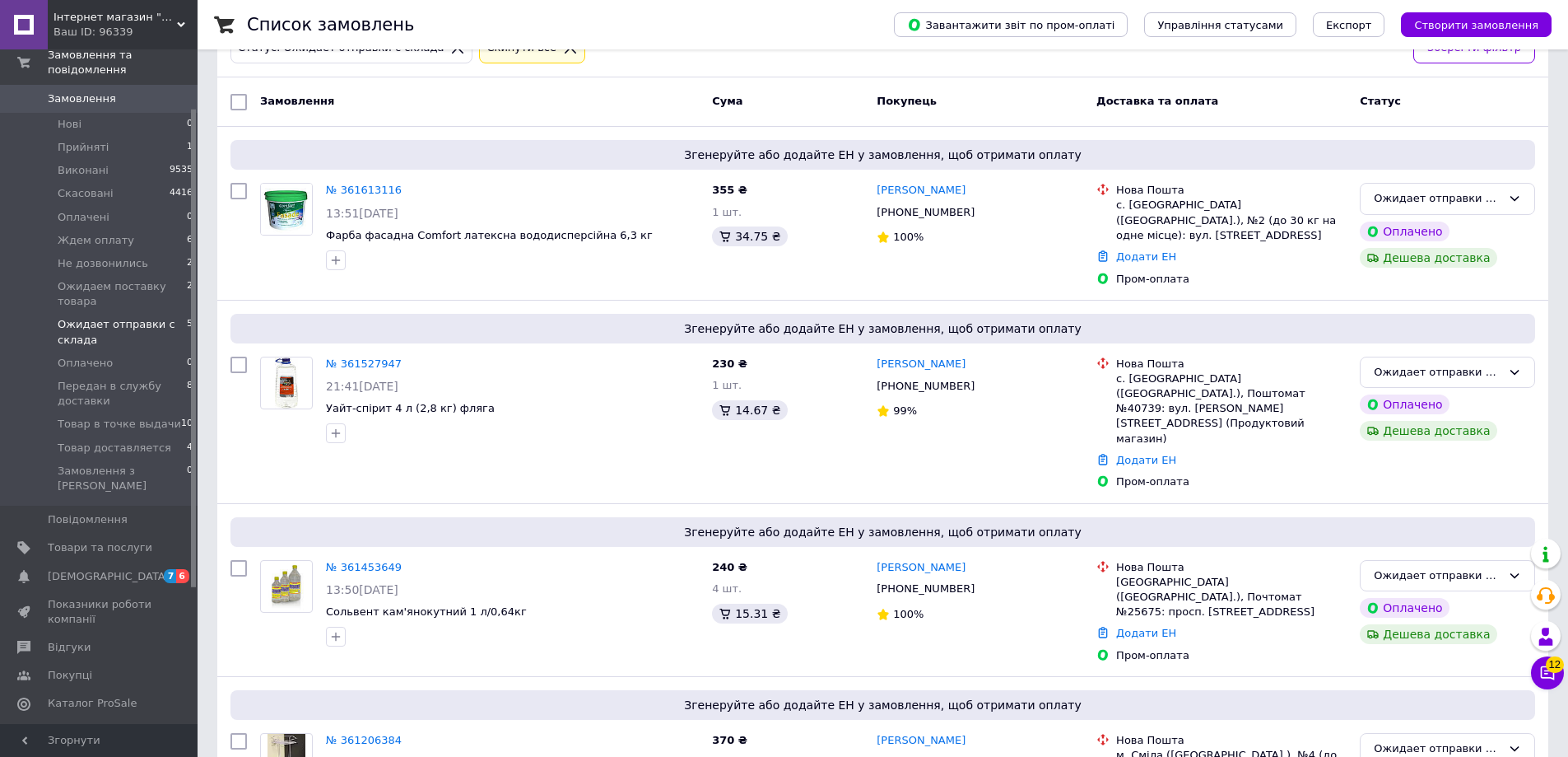
scroll to position [385, 0]
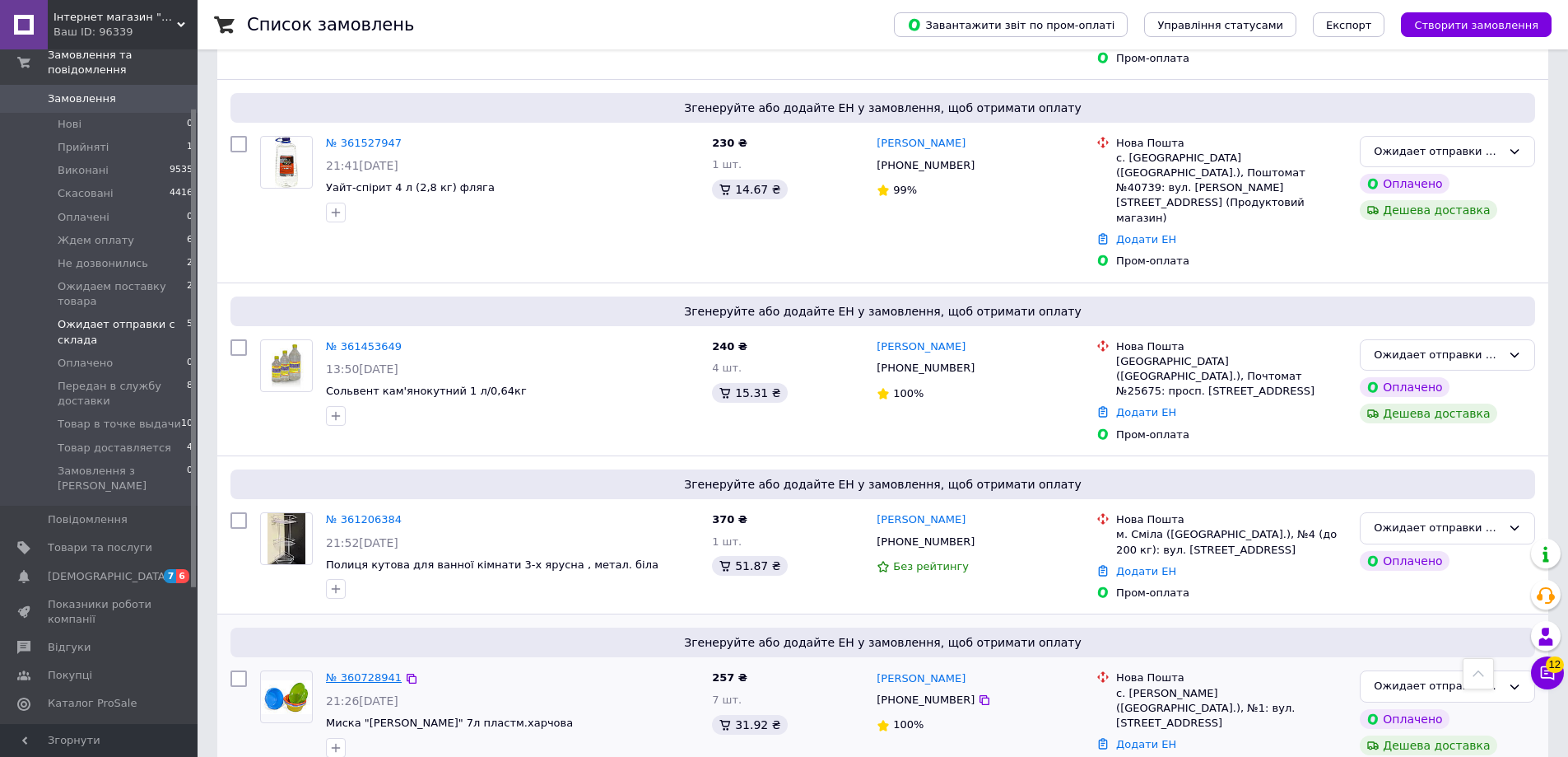
click at [375, 671] on link "№ 360728941" at bounding box center [364, 677] width 76 height 13
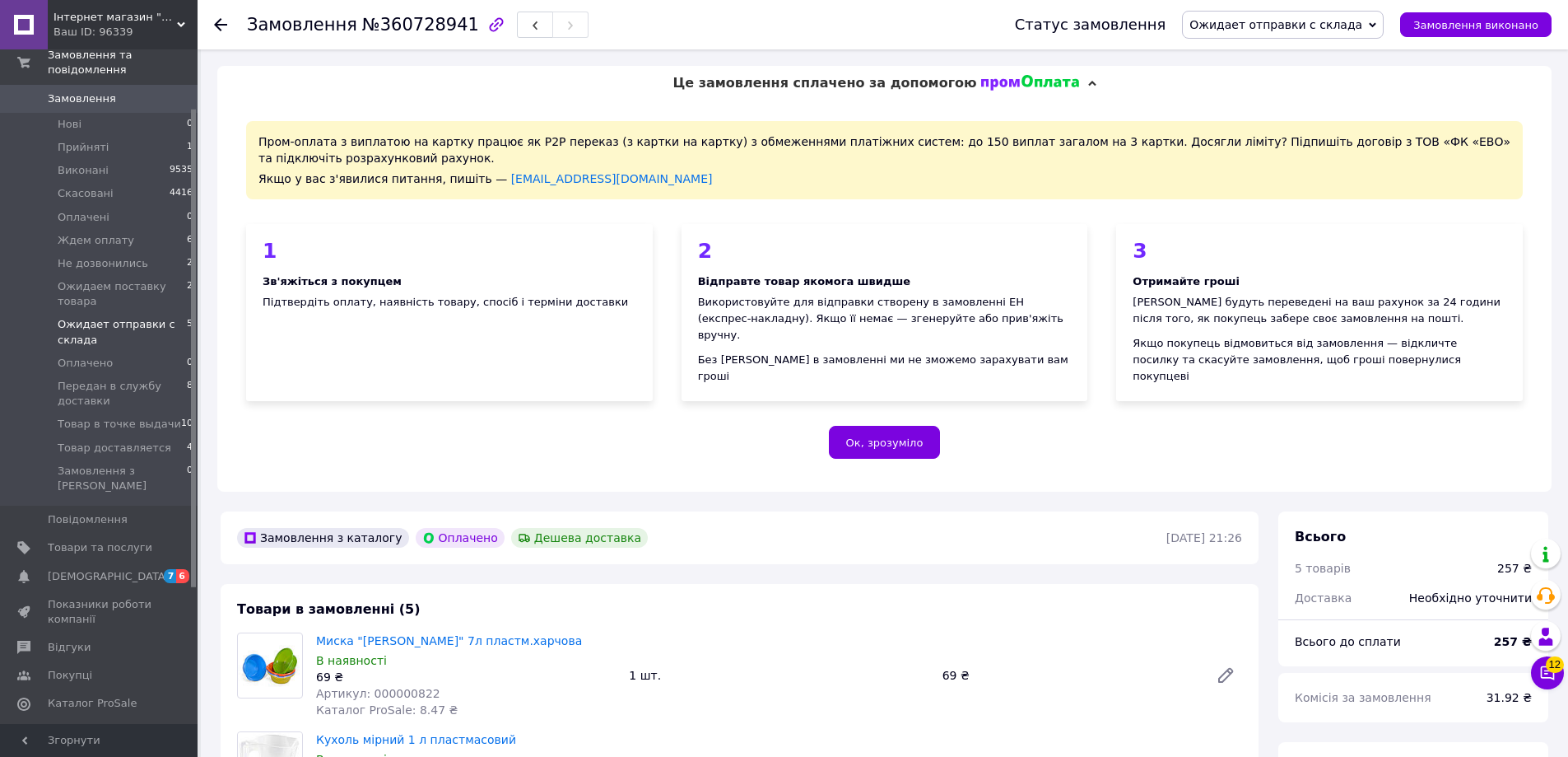
click at [150, 317] on span "Ожидает отправки с склада" at bounding box center [122, 331] width 129 height 30
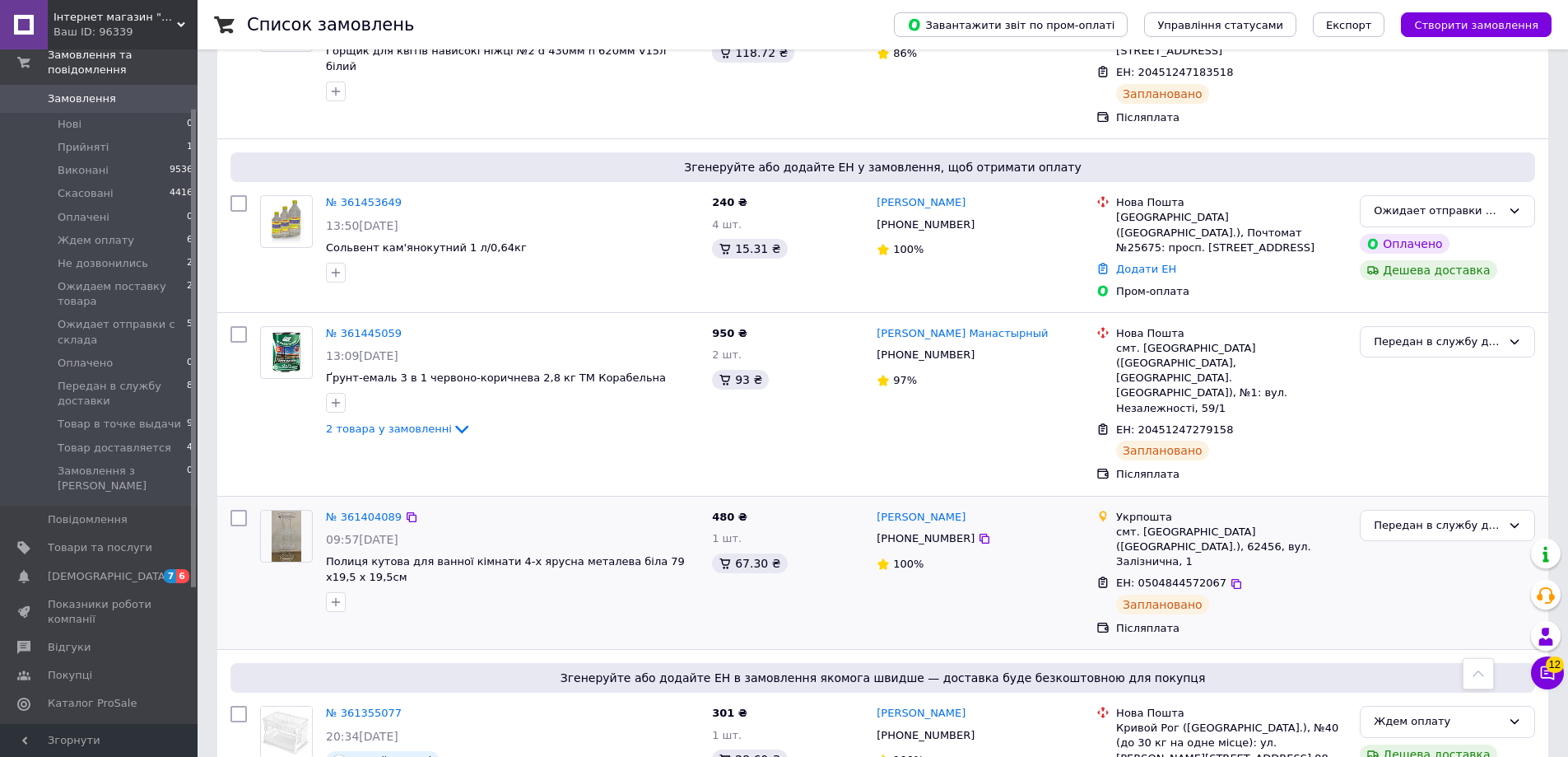
scroll to position [1646, 0]
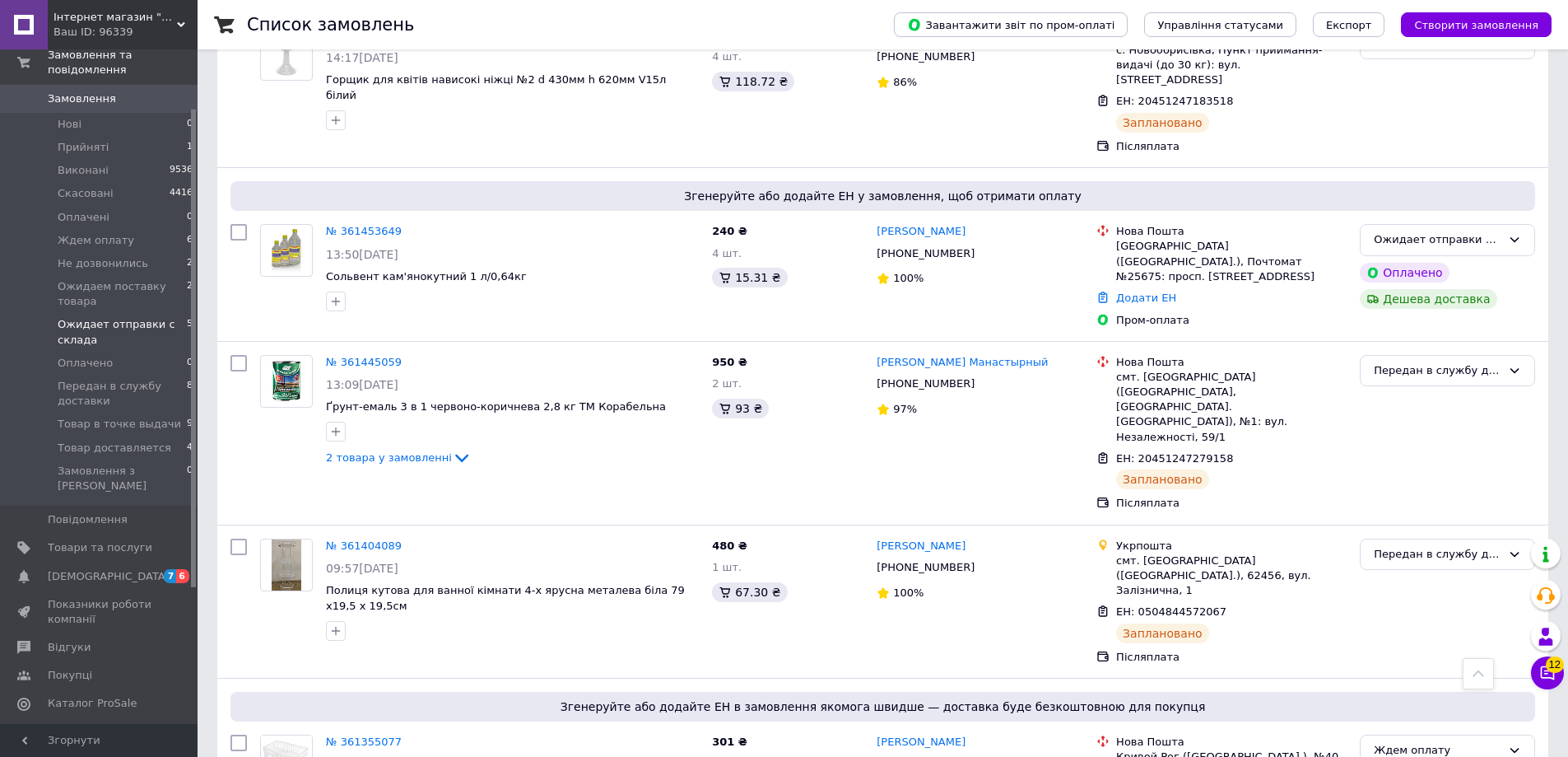
click at [128, 317] on span "Ожидает отправки с склада" at bounding box center [122, 331] width 129 height 30
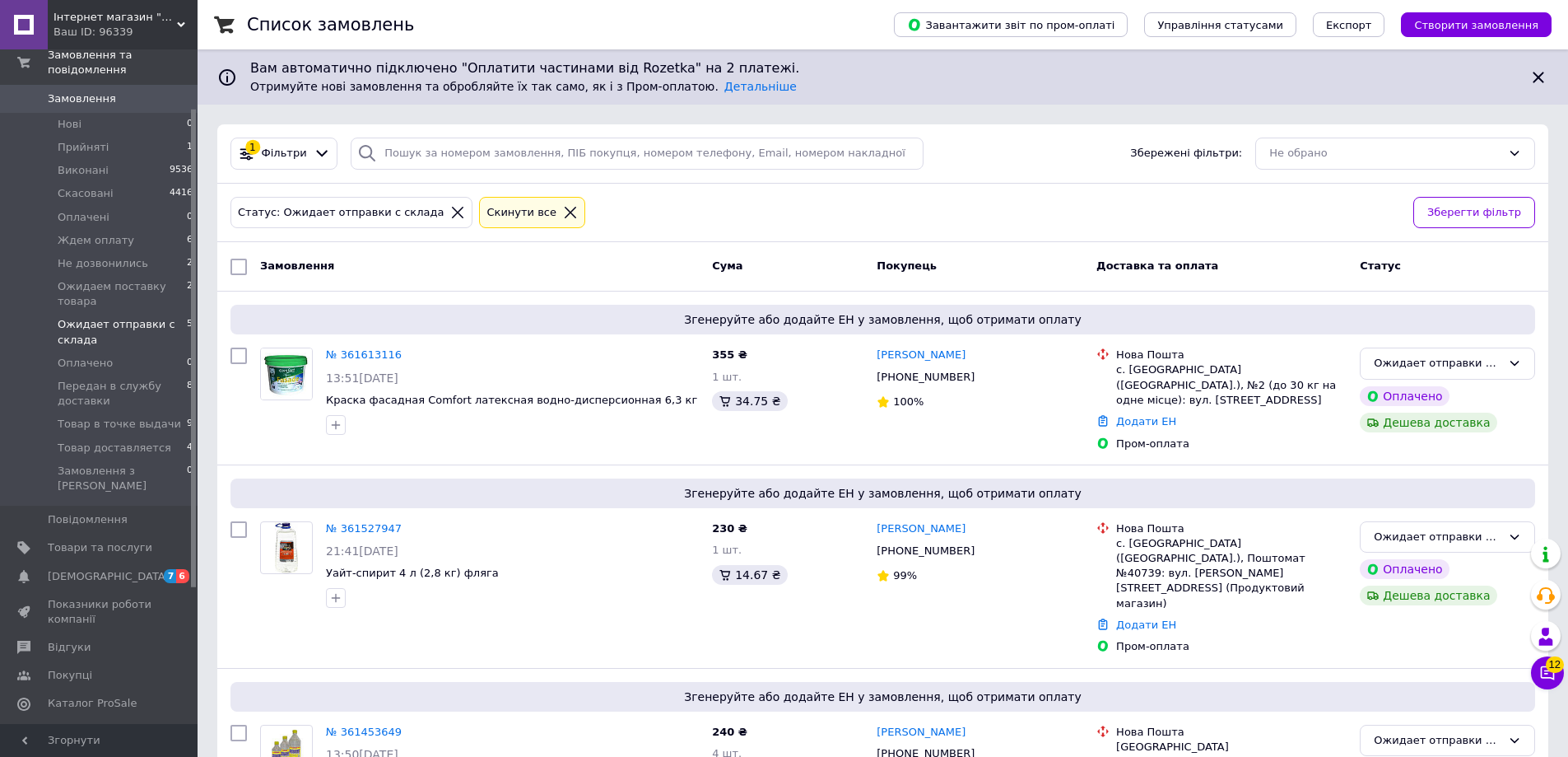
scroll to position [398, 0]
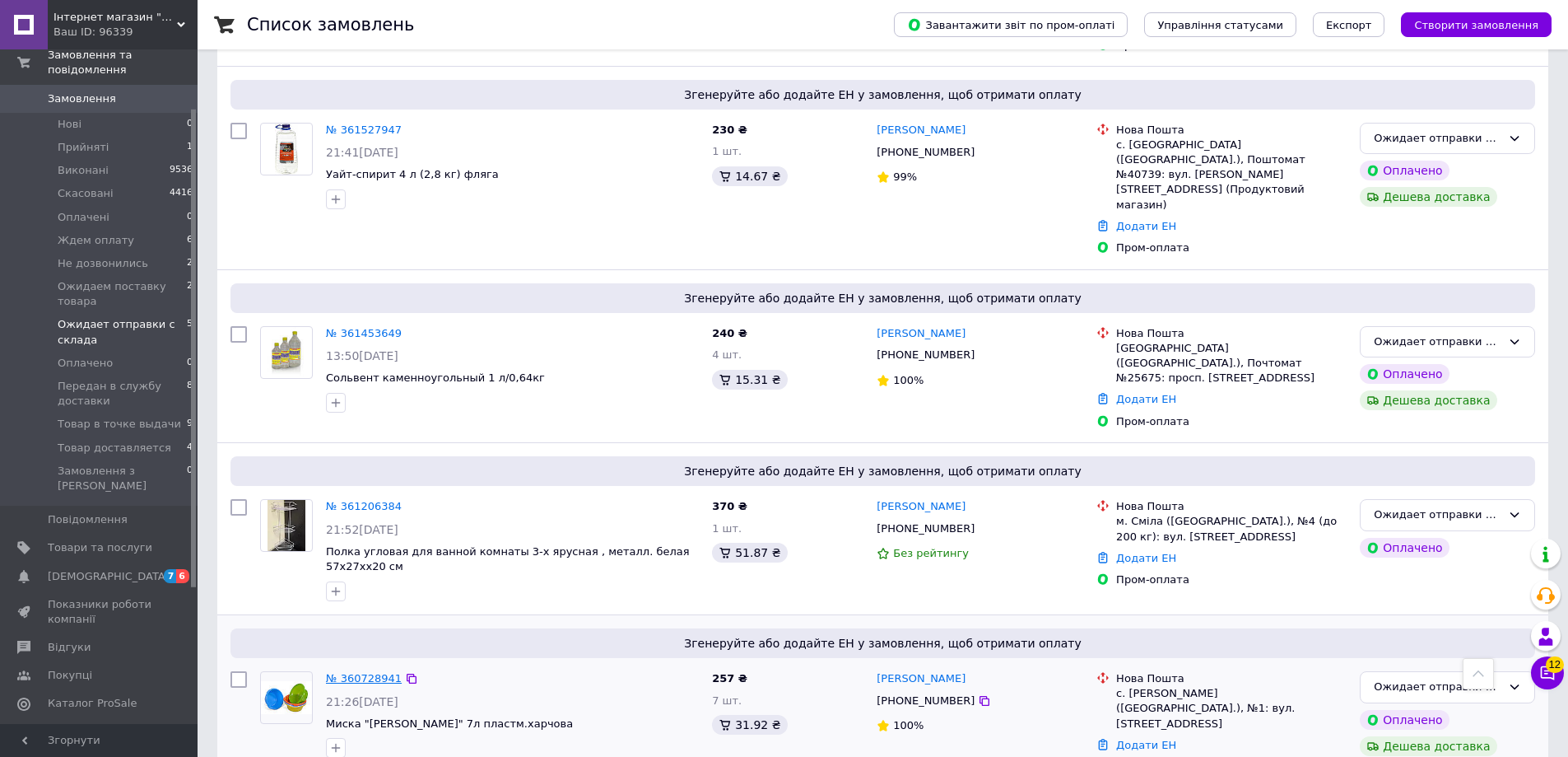
click at [356, 672] on link "№ 360728941" at bounding box center [364, 678] width 76 height 13
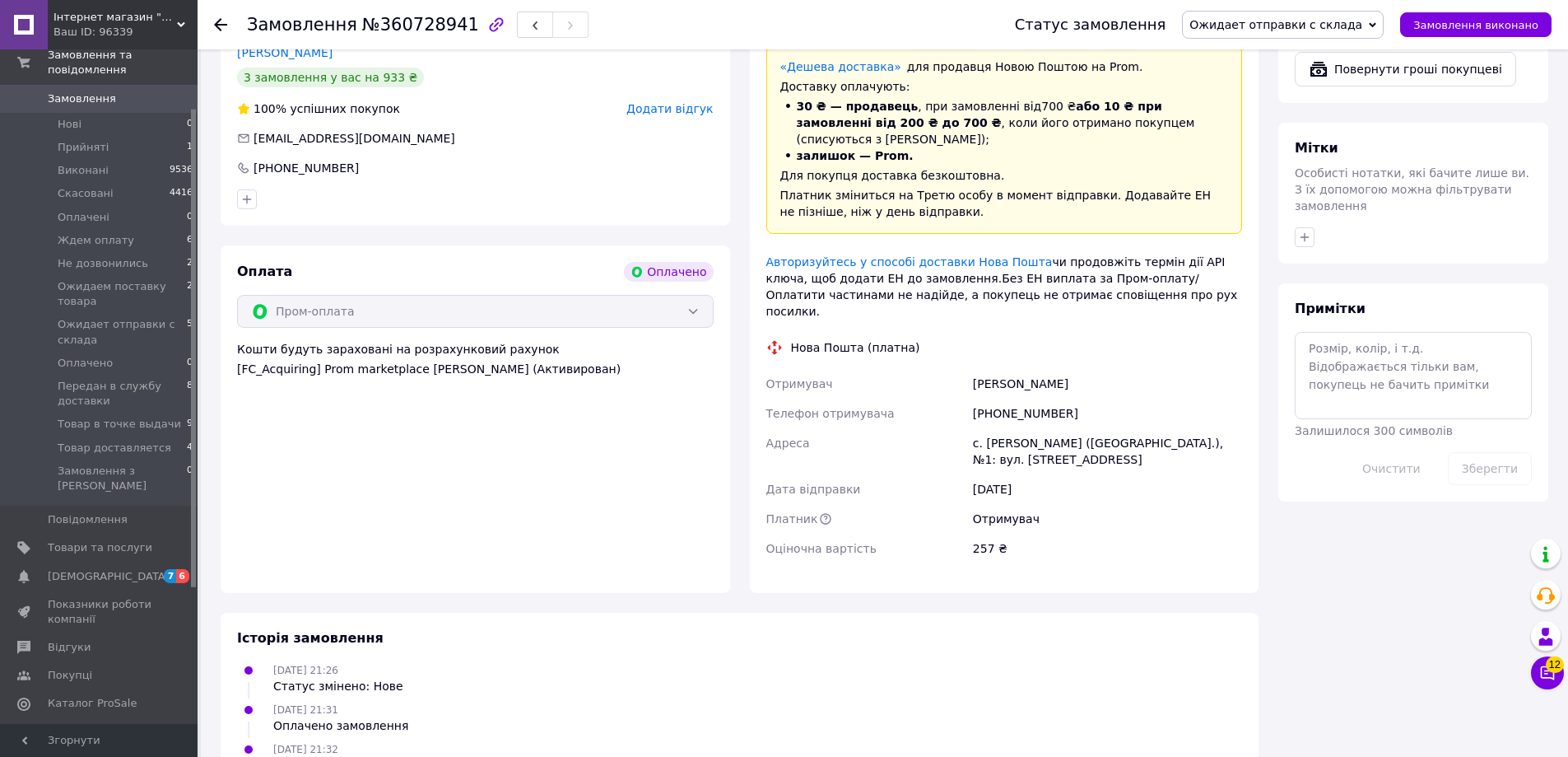
scroll to position [1226, 0]
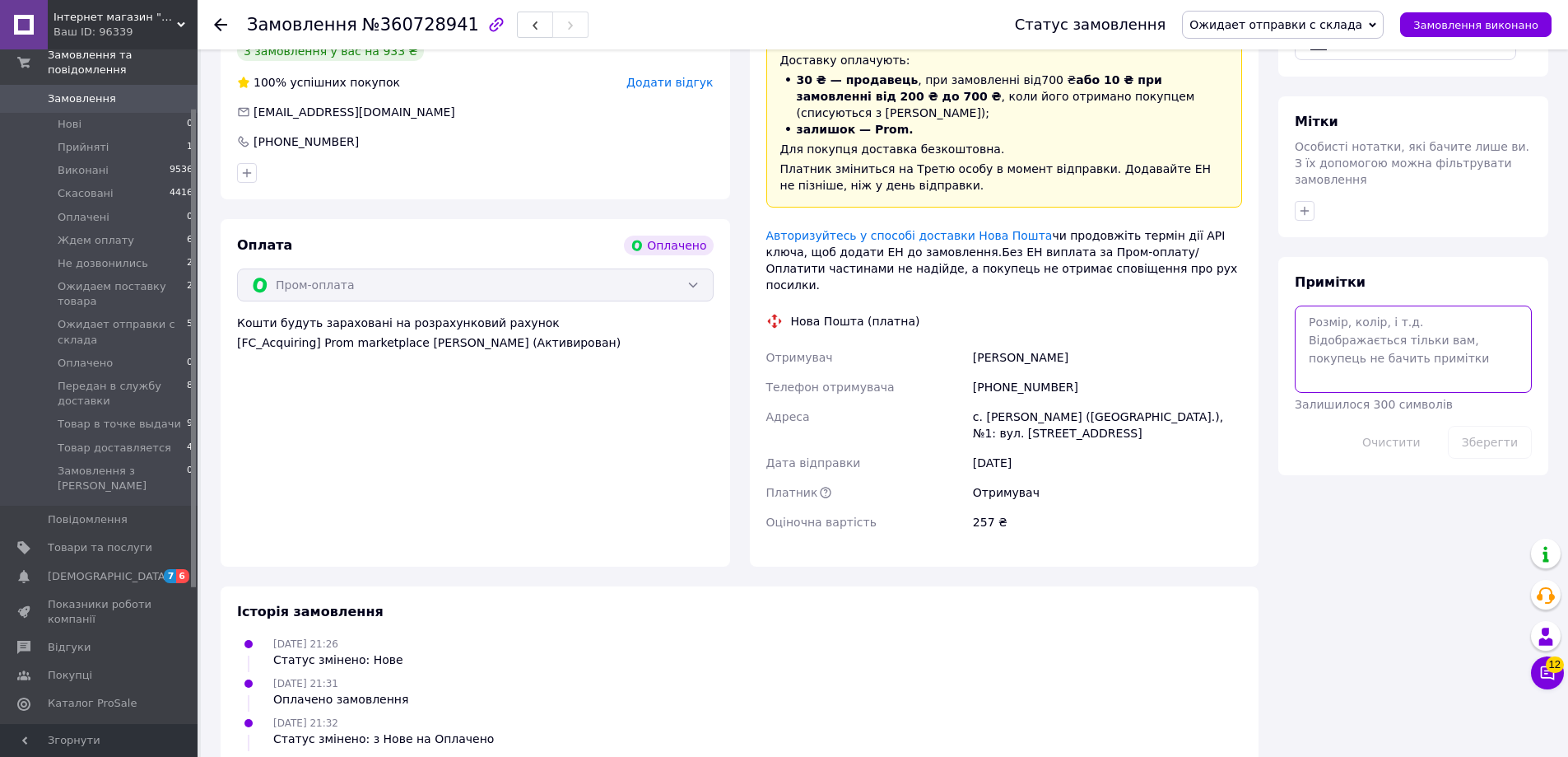
click at [1329, 305] on textarea at bounding box center [1413, 349] width 237 height 87
type textarea "TB jnghfdrf gjytltkmybr"
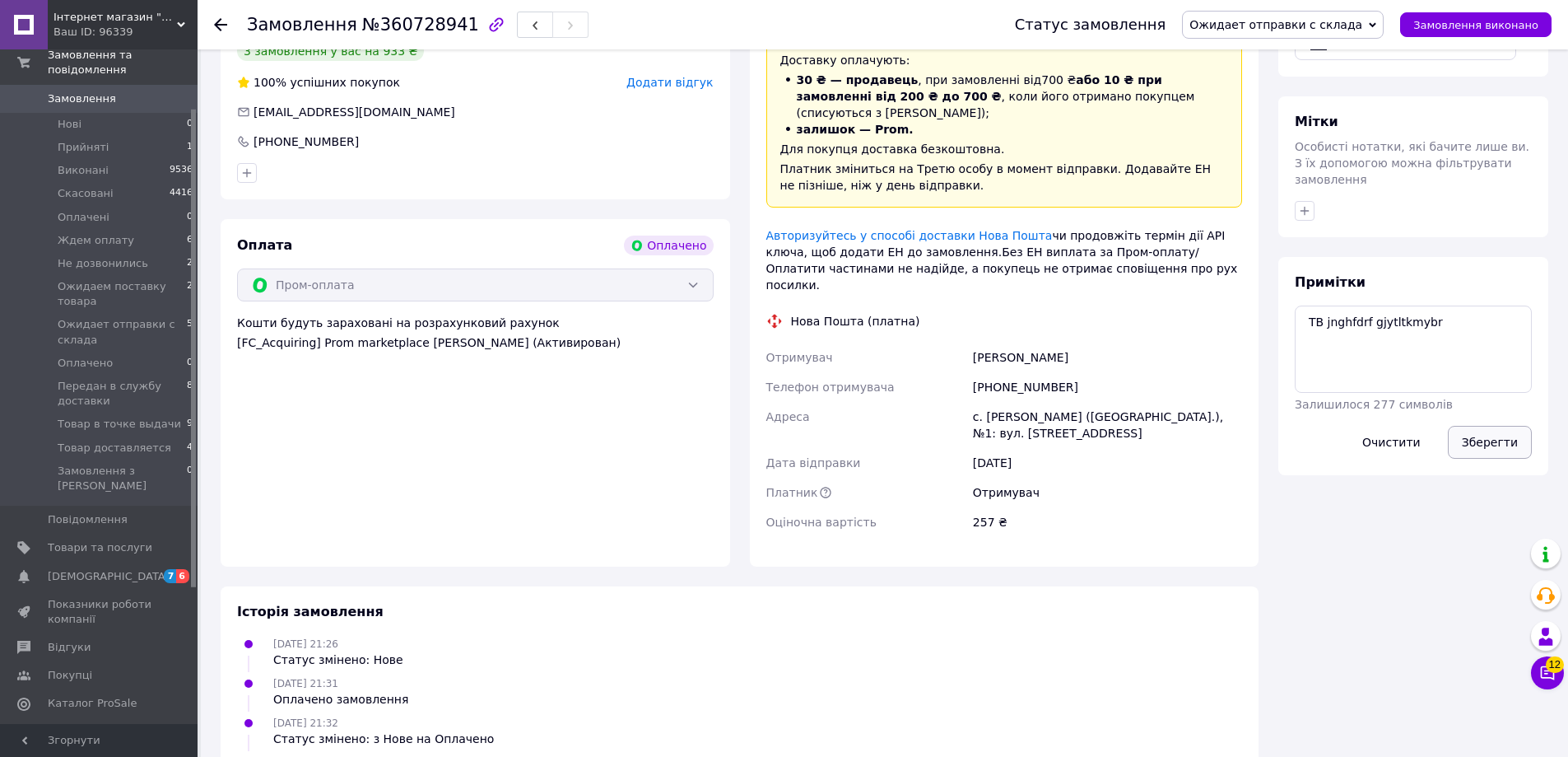
click at [1497, 426] on button "Зберегти" at bounding box center [1489, 442] width 84 height 33
